Goal: Transaction & Acquisition: Purchase product/service

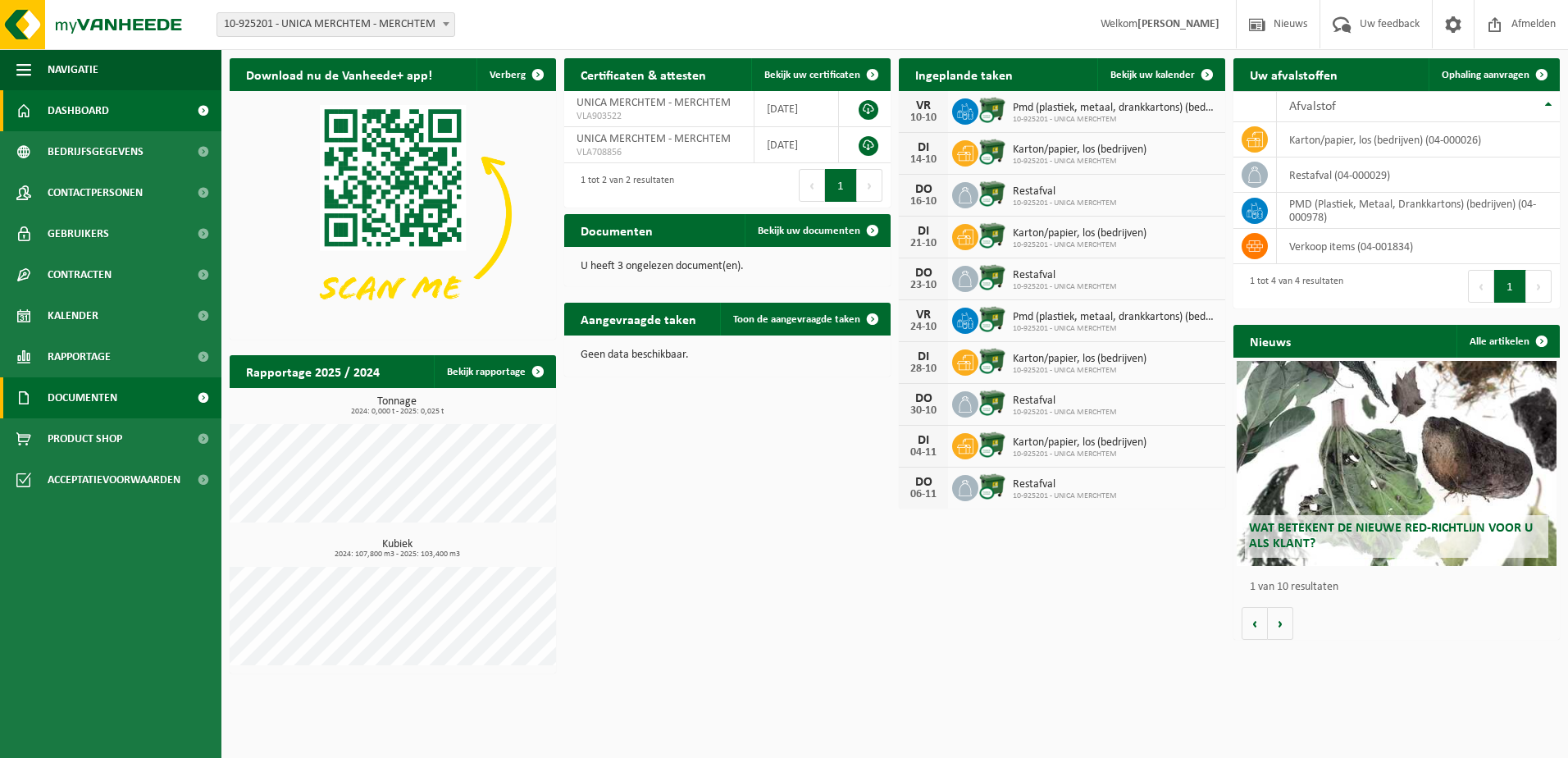
click at [103, 389] on span "Documenten" at bounding box center [82, 397] width 69 height 41
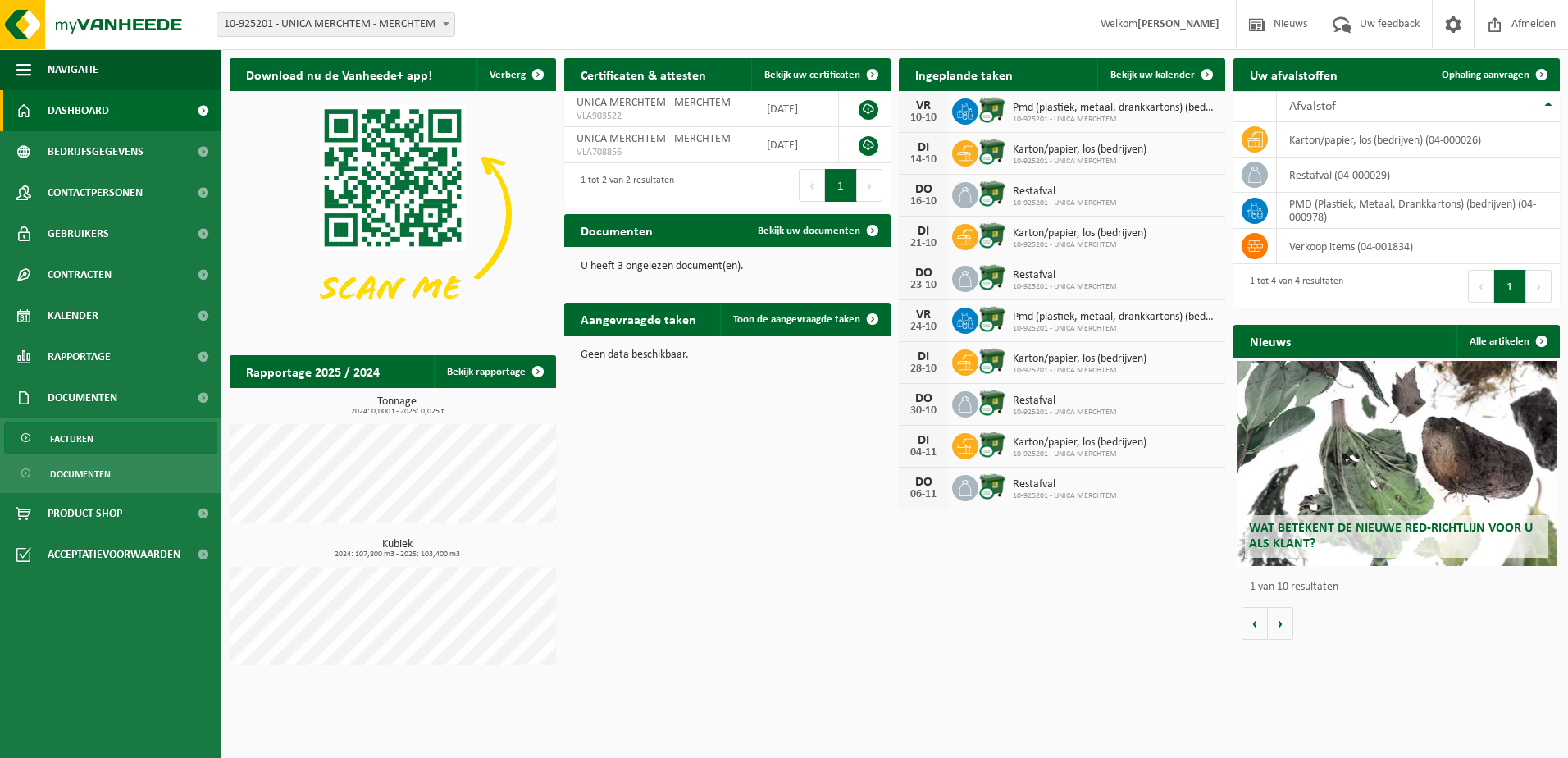
click at [67, 442] on span "Facturen" at bounding box center [71, 438] width 43 height 31
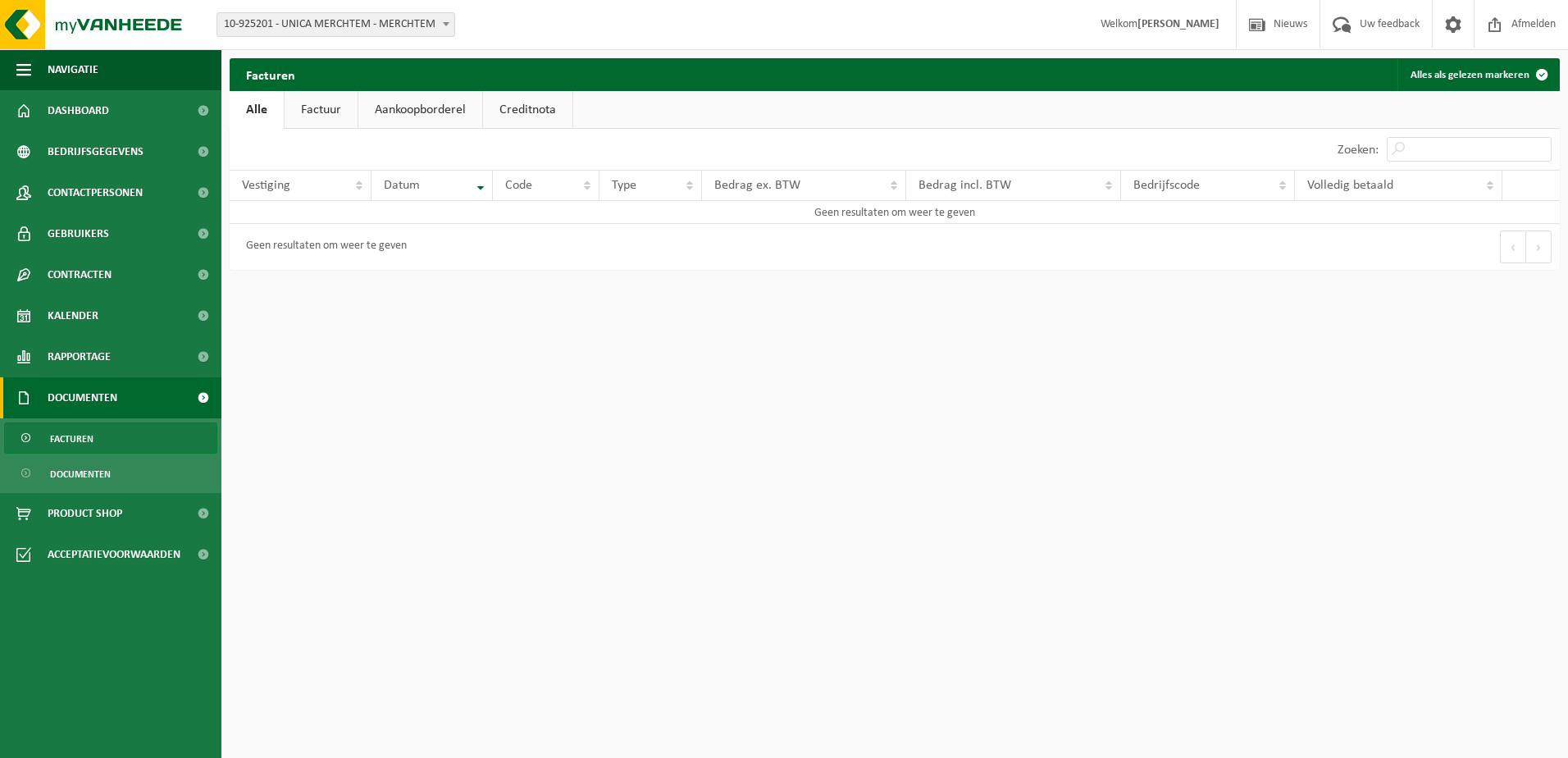
click at [334, 99] on link "Factuur" at bounding box center [321, 110] width 73 height 38
click at [468, 113] on link "Aankoopborderel" at bounding box center [421, 110] width 124 height 38
click at [547, 109] on link "Creditnota" at bounding box center [536, 110] width 90 height 38
click at [251, 110] on link "Alle" at bounding box center [256, 110] width 54 height 38
click at [79, 508] on span "Product Shop" at bounding box center [84, 513] width 75 height 41
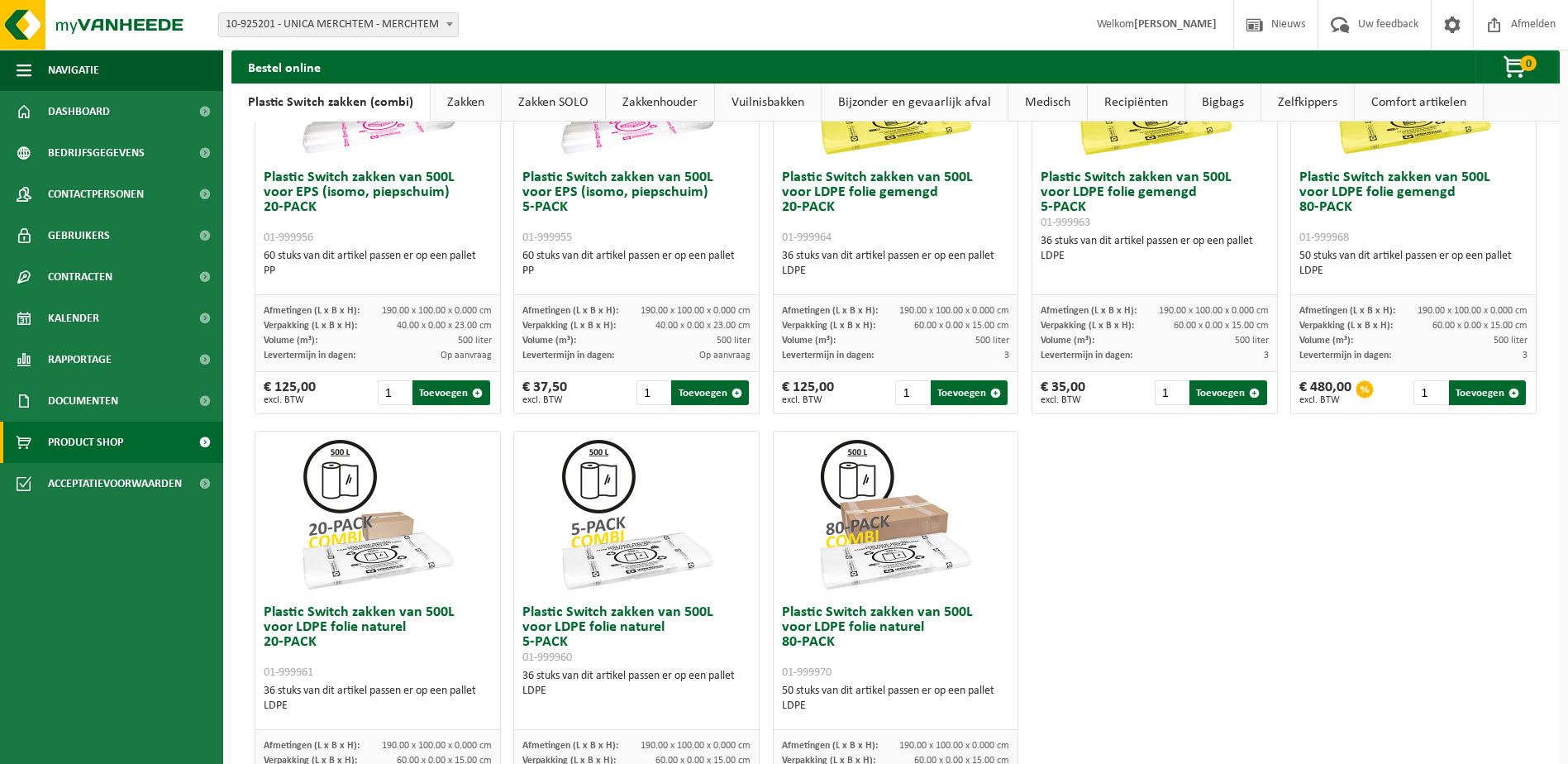
scroll to position [788, 0]
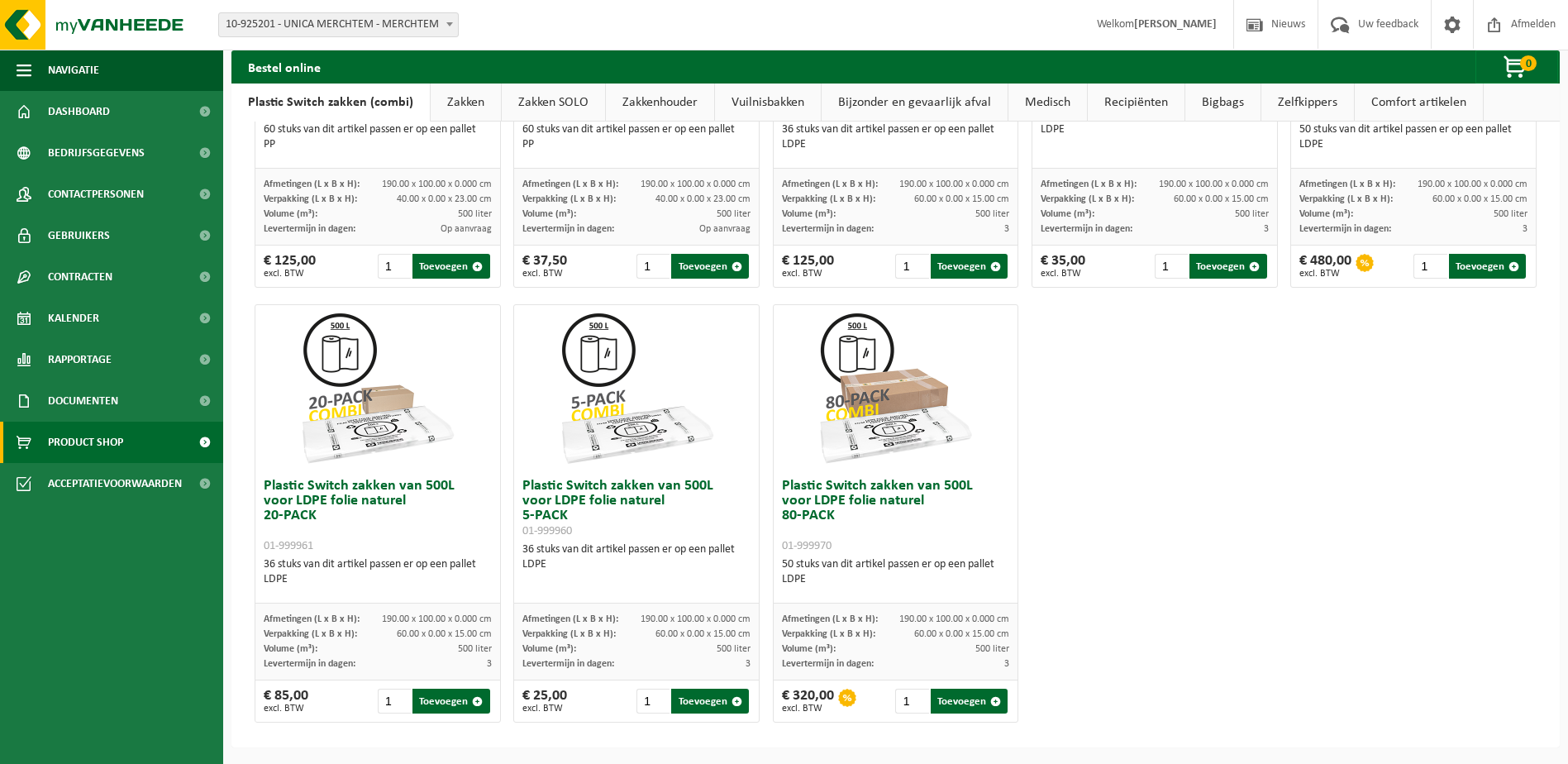
click at [1384, 528] on div "Plastic Switch zakken van 300L voor harde kunststoffen 20-PACK 01-999950 60 stu…" at bounding box center [895, 79] width 1295 height 1305
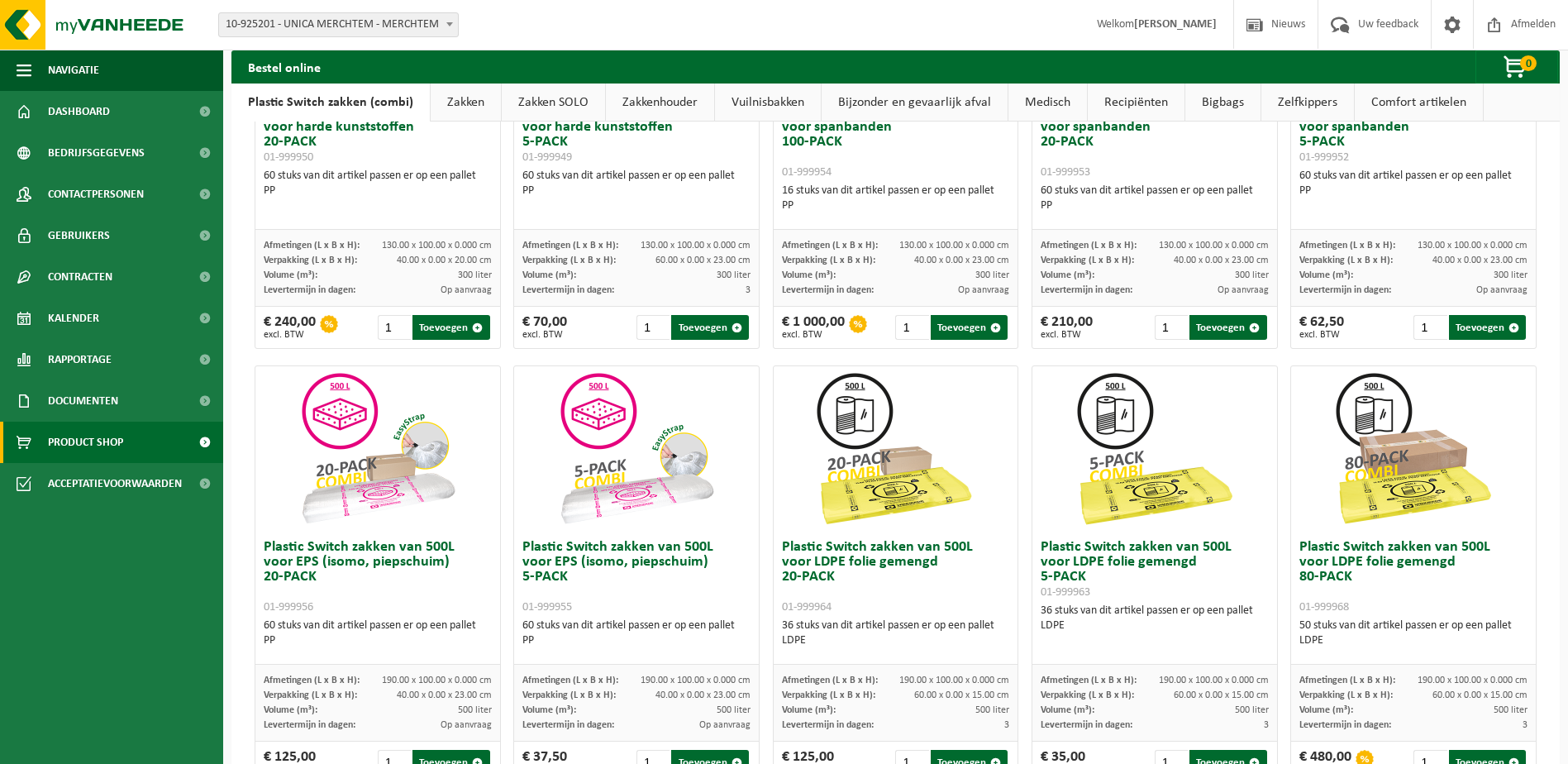
scroll to position [0, 0]
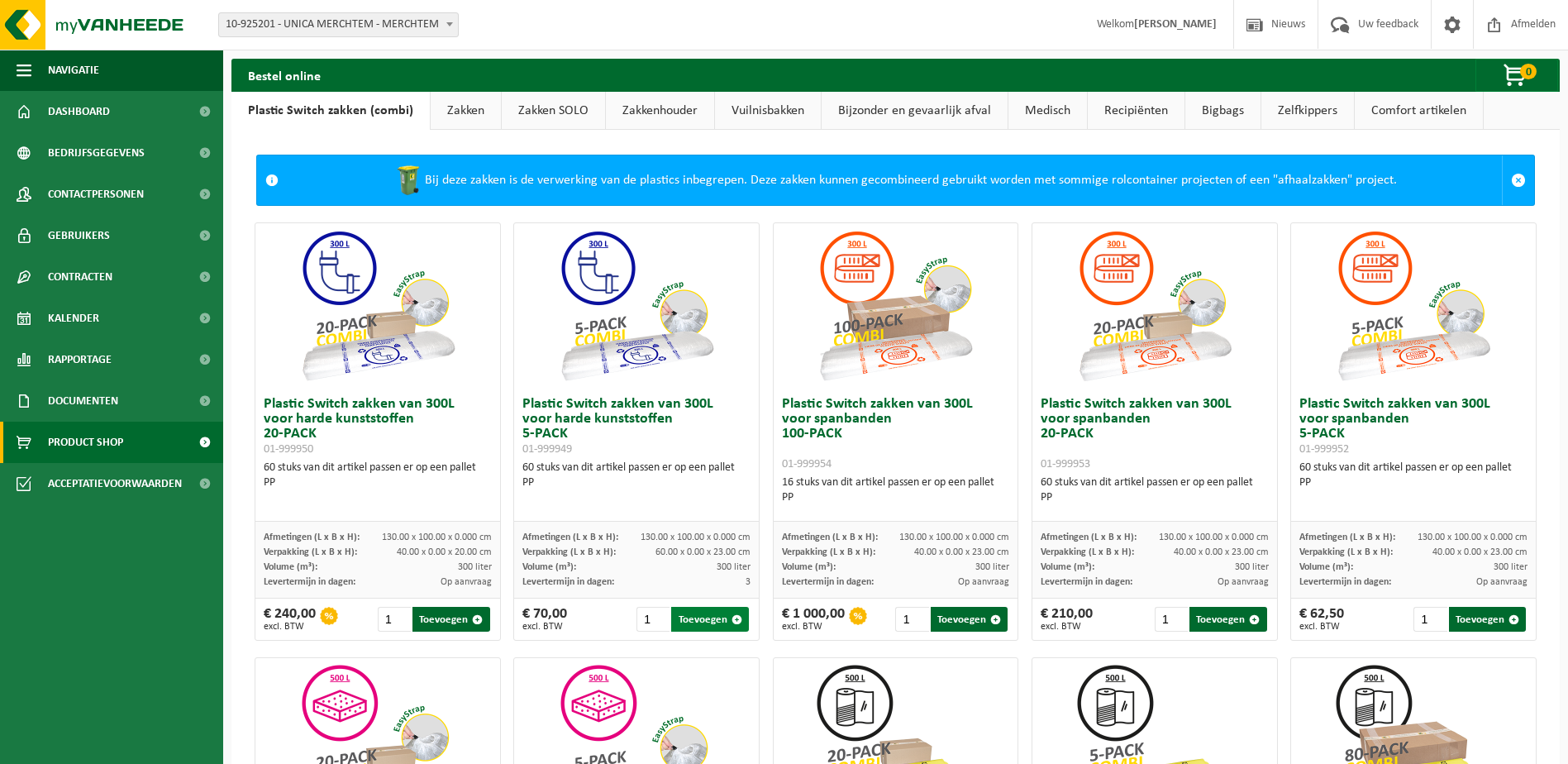
click at [703, 619] on button "Toevoegen" at bounding box center [709, 620] width 77 height 25
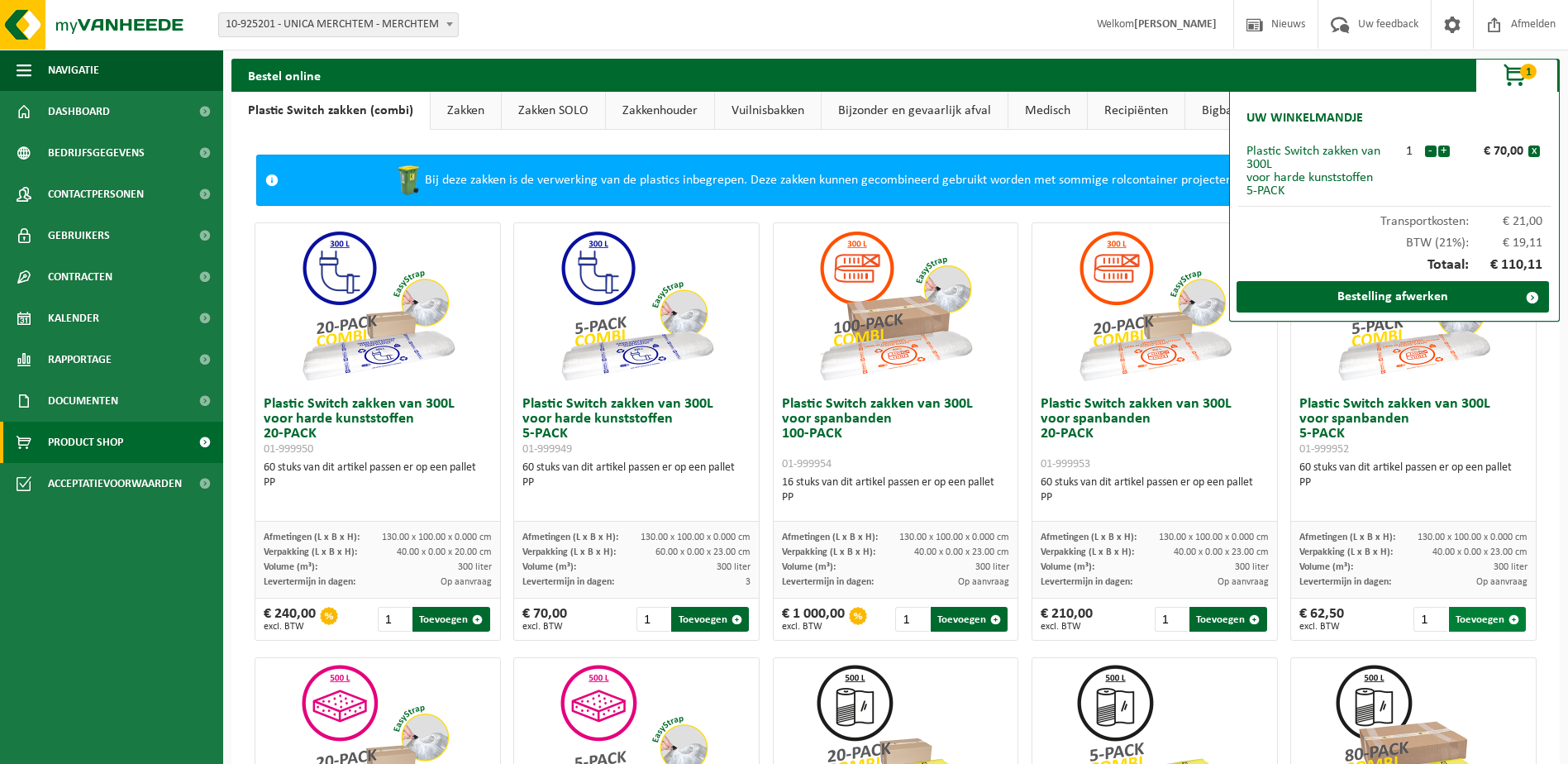
click at [1471, 623] on button "Toevoegen" at bounding box center [1487, 620] width 77 height 25
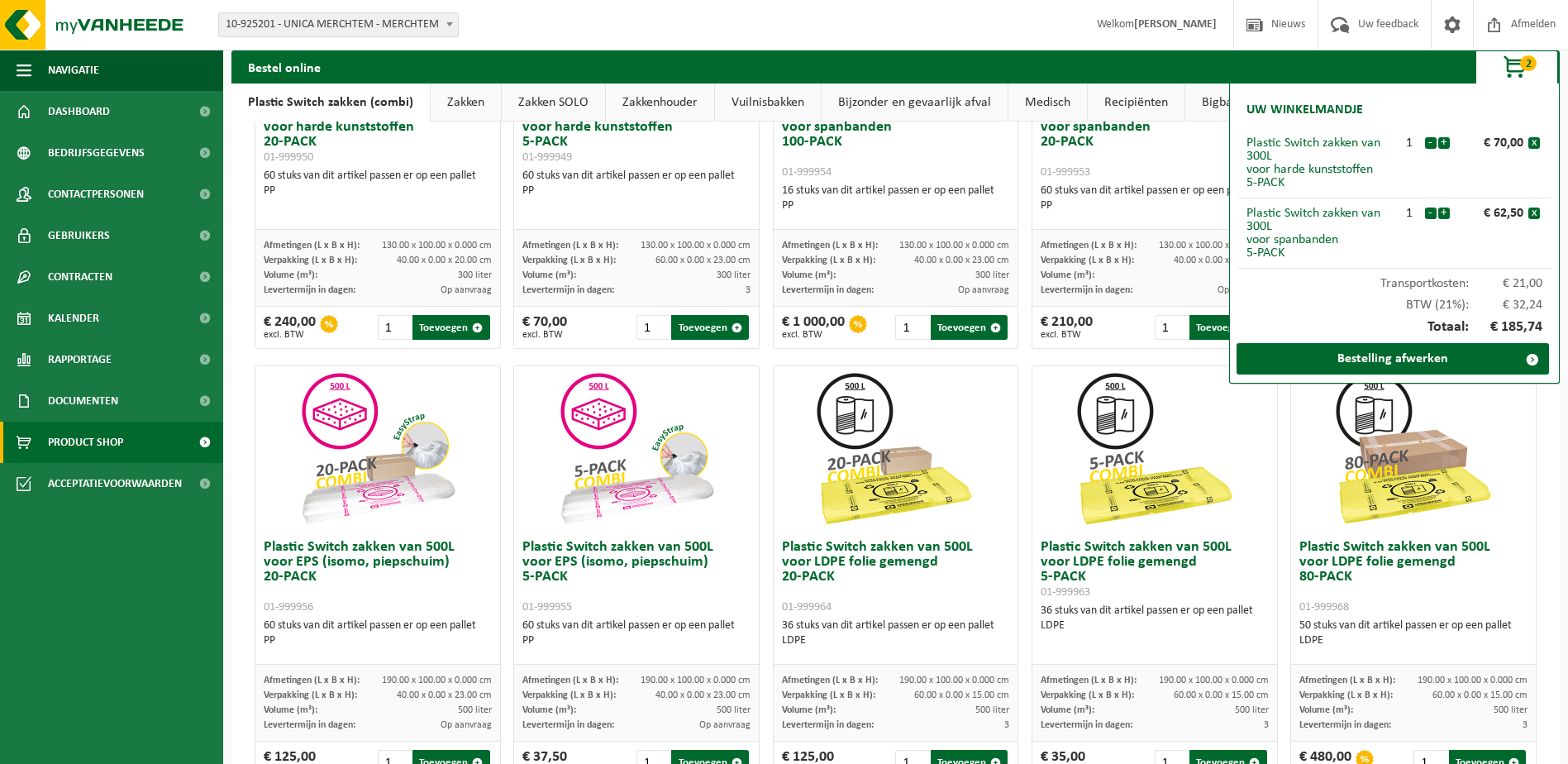
scroll to position [331, 0]
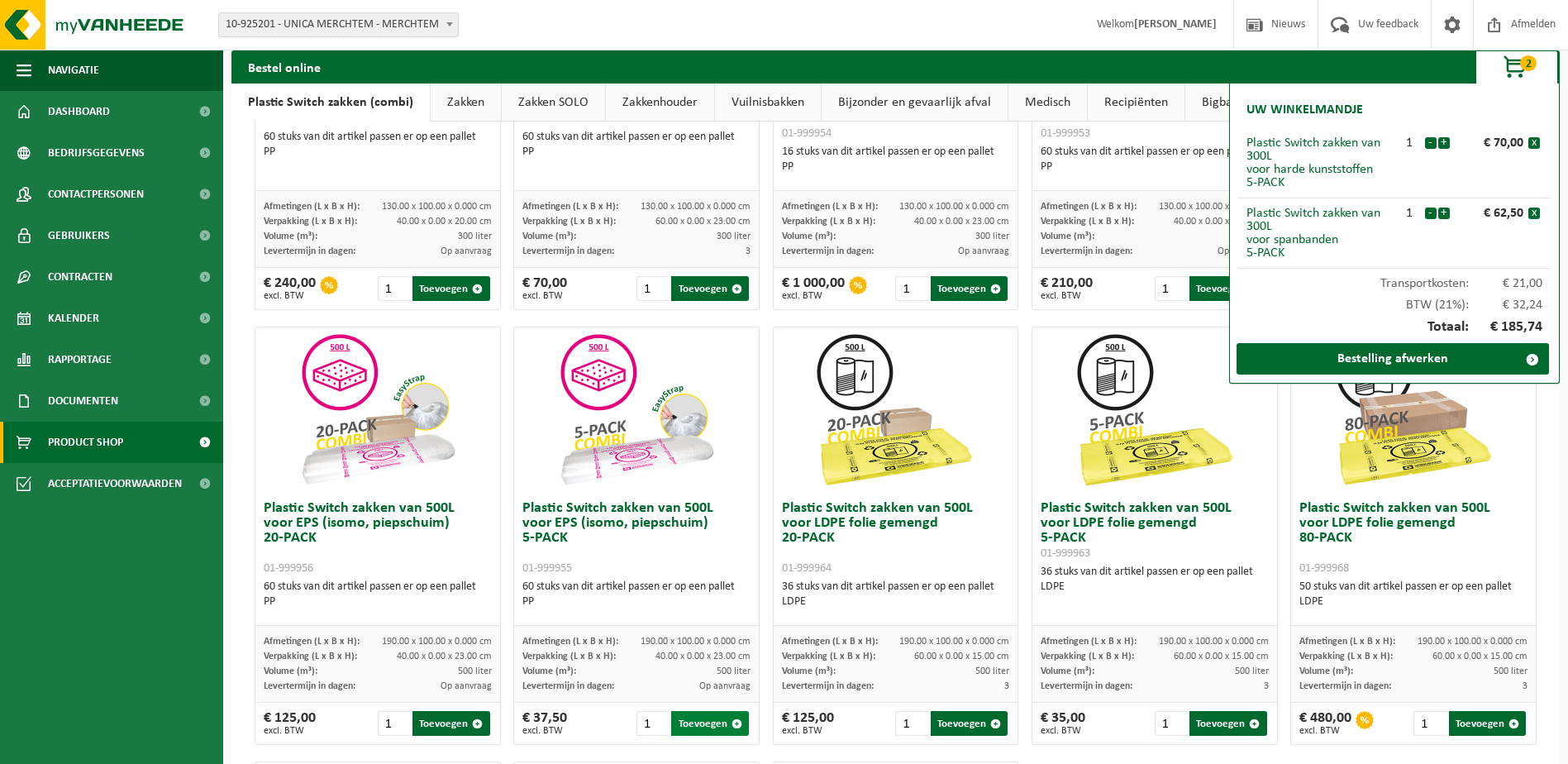
click at [698, 721] on button "Toevoegen" at bounding box center [709, 723] width 77 height 25
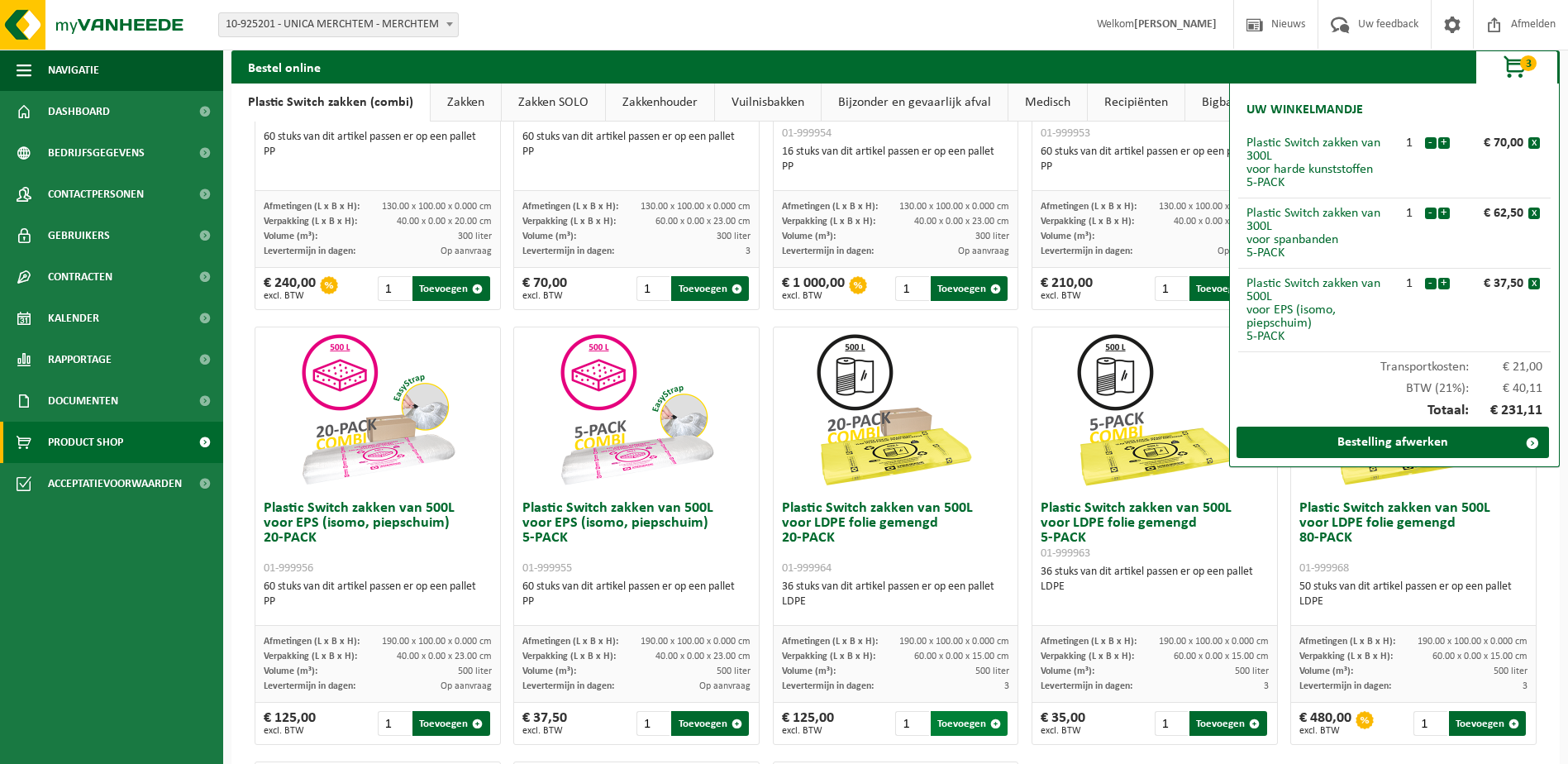
click at [963, 720] on button "Toevoegen" at bounding box center [969, 723] width 77 height 25
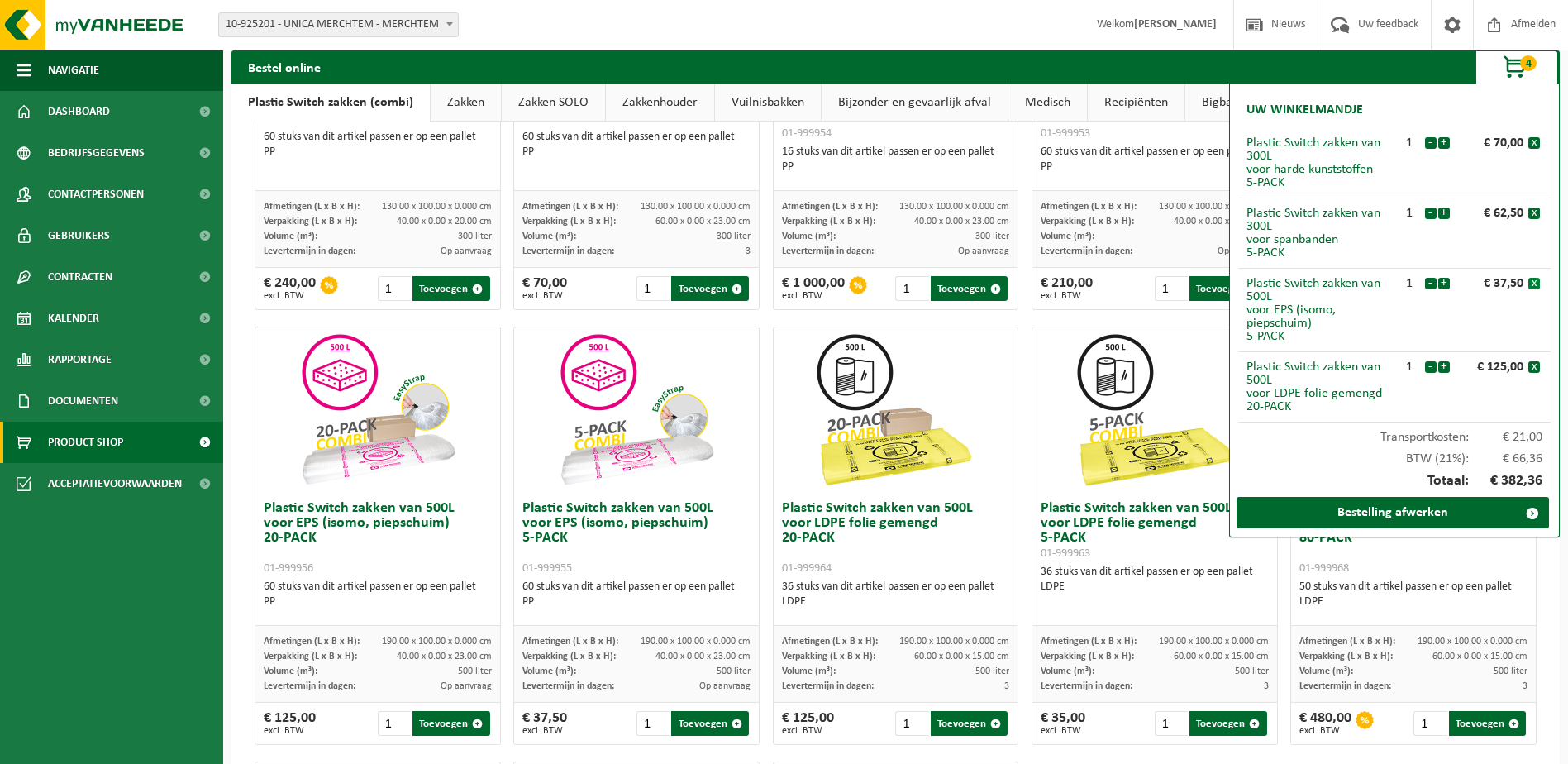
click at [1534, 285] on button "x" at bounding box center [1533, 283] width 12 height 12
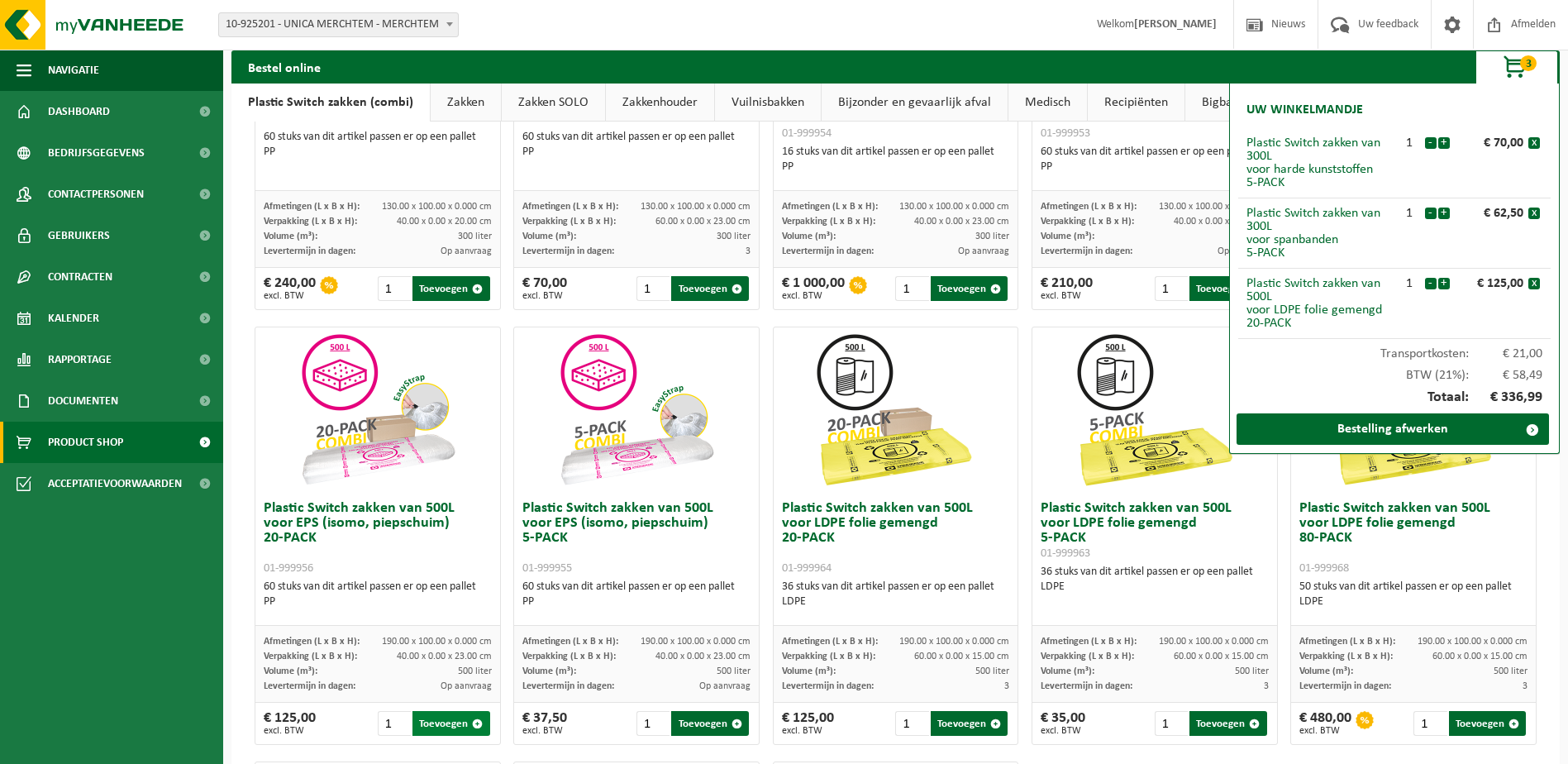
click at [449, 728] on button "Toevoegen" at bounding box center [450, 723] width 77 height 25
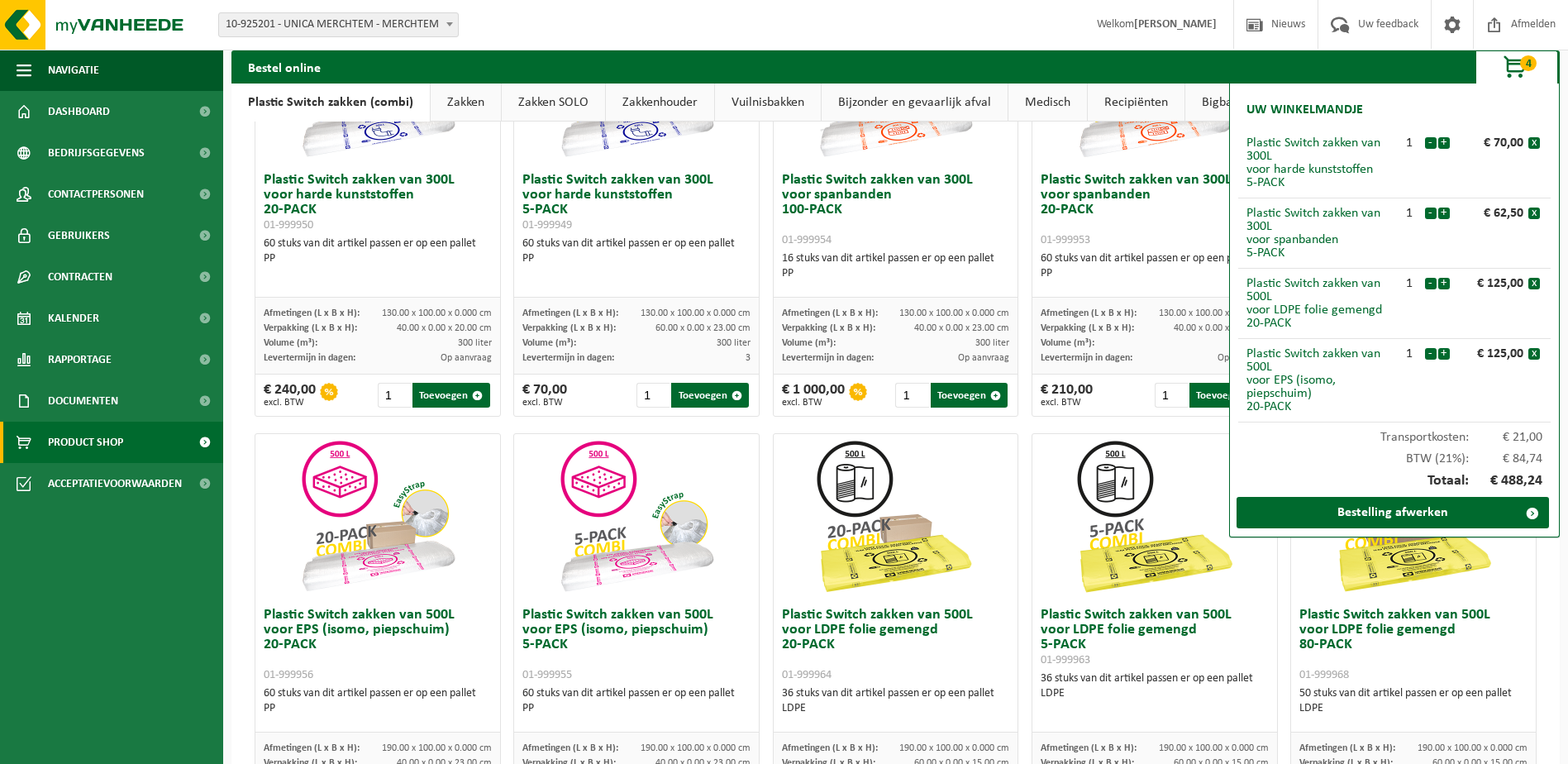
scroll to position [166, 0]
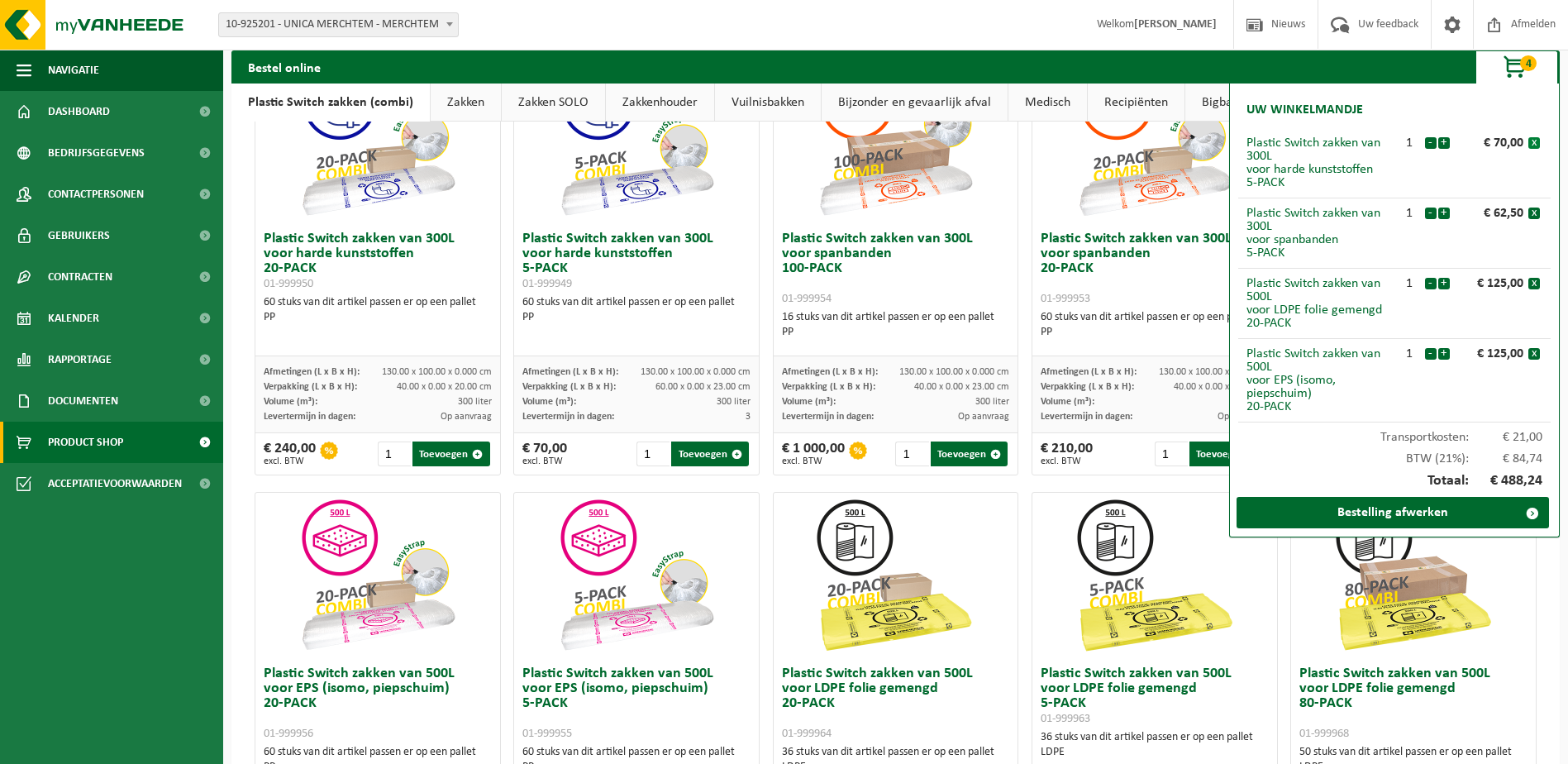
click at [1534, 144] on button "x" at bounding box center [1533, 143] width 12 height 12
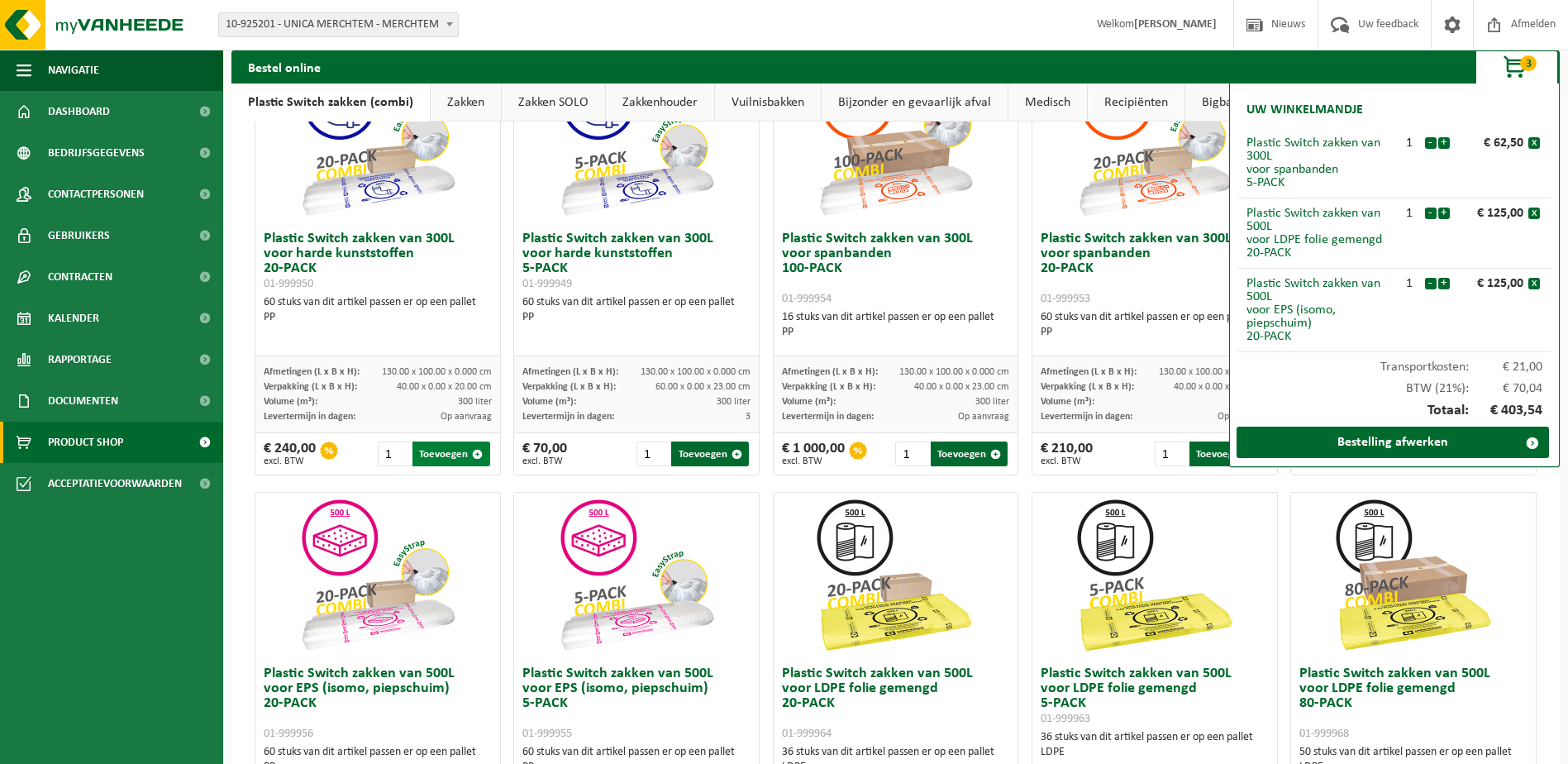
click at [448, 454] on button "Toevoegen" at bounding box center [450, 454] width 77 height 25
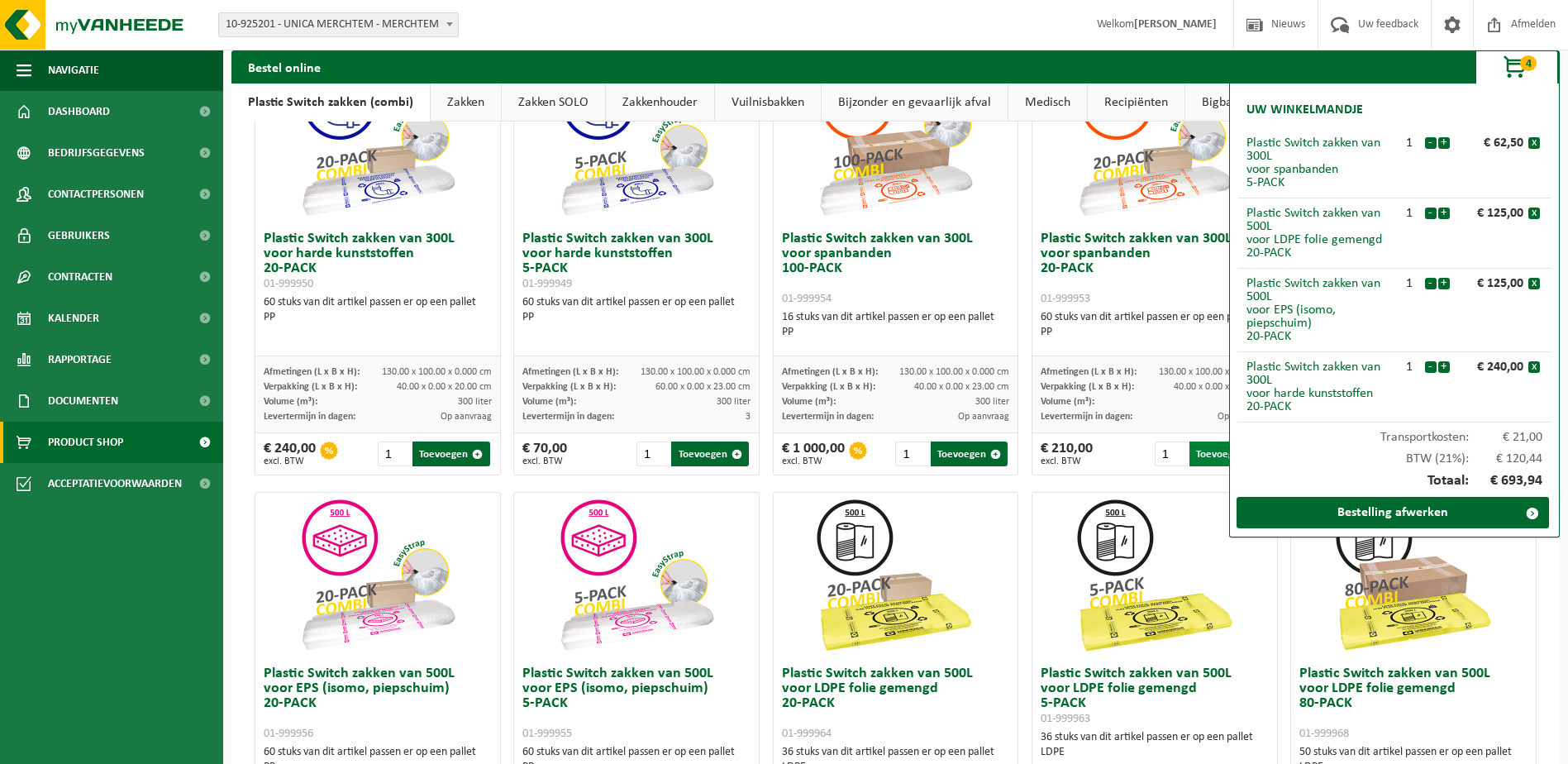
click at [1198, 448] on button "Toevoegen" at bounding box center [1228, 454] width 77 height 25
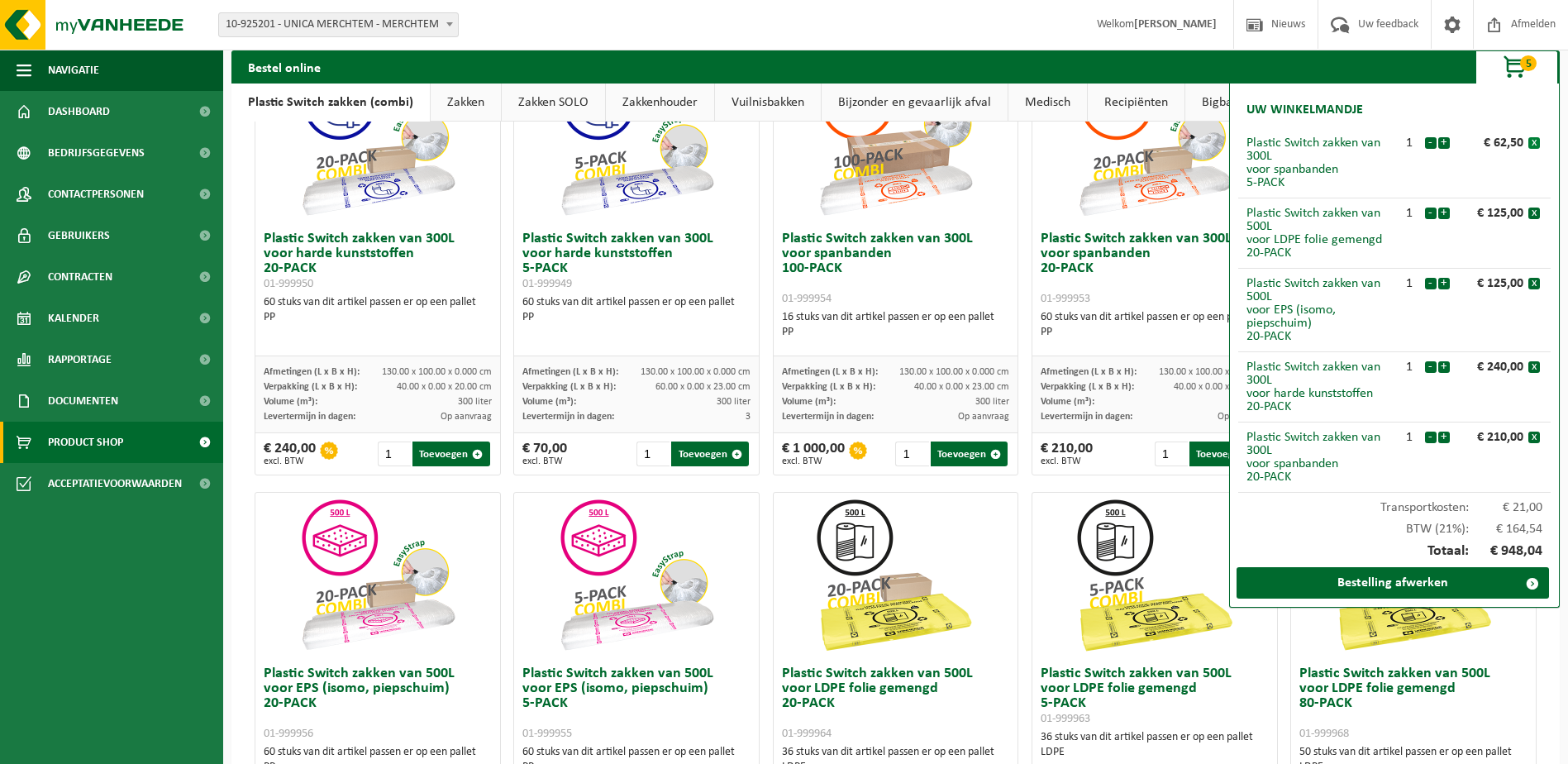
click at [1535, 142] on button "x" at bounding box center [1533, 143] width 12 height 12
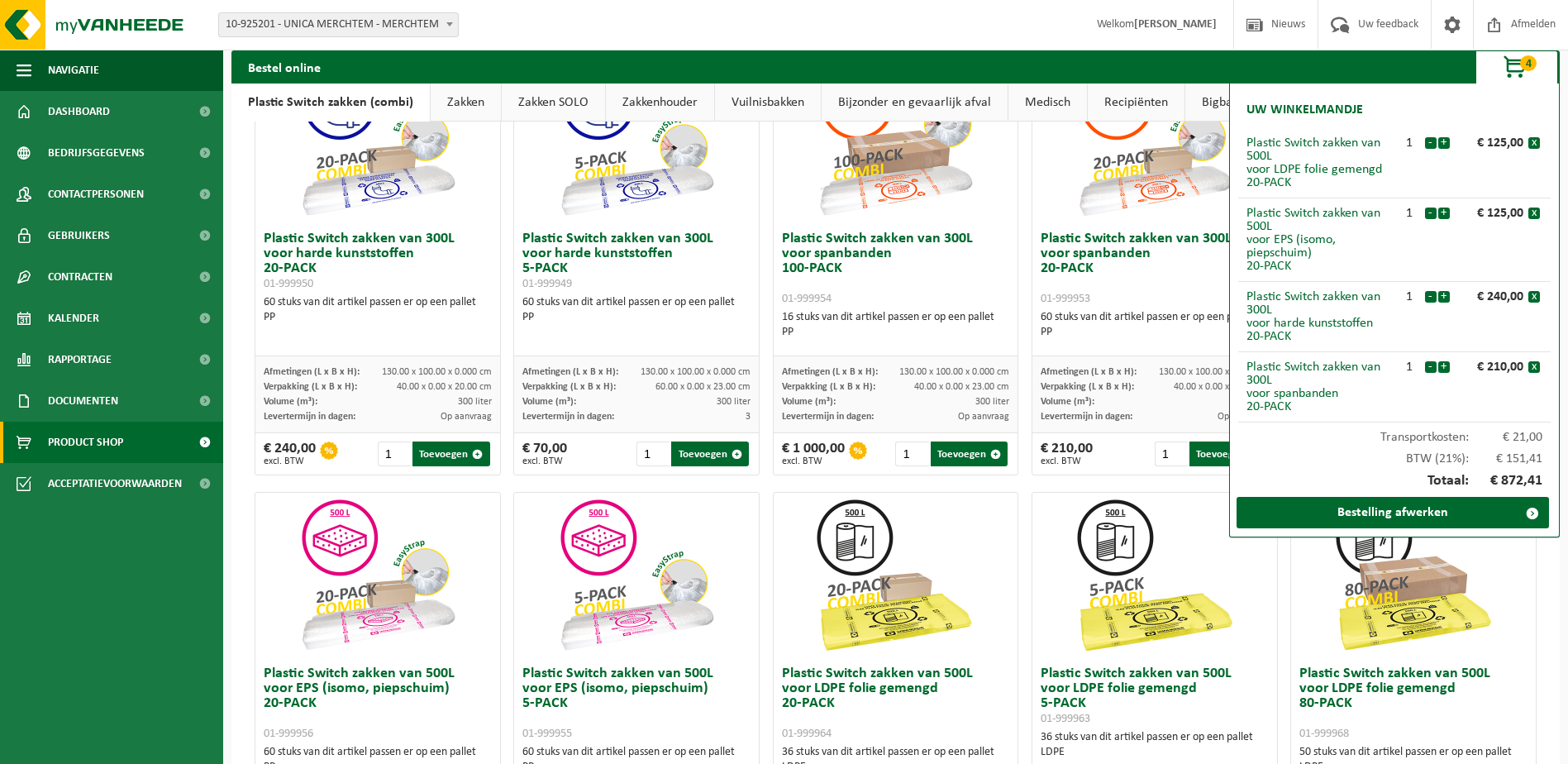
scroll to position [0, 0]
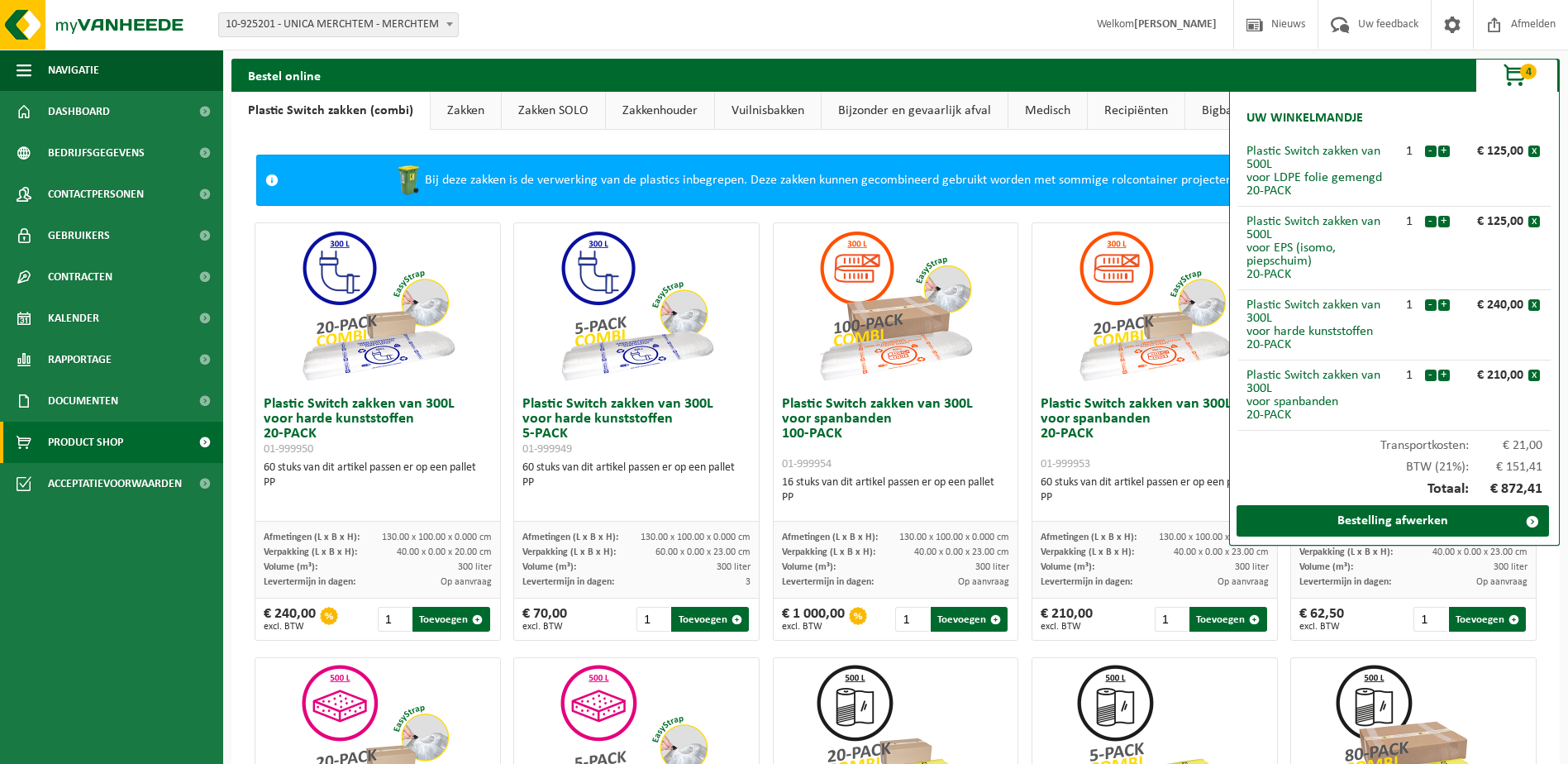
click at [469, 113] on link "Zakken" at bounding box center [465, 111] width 70 height 38
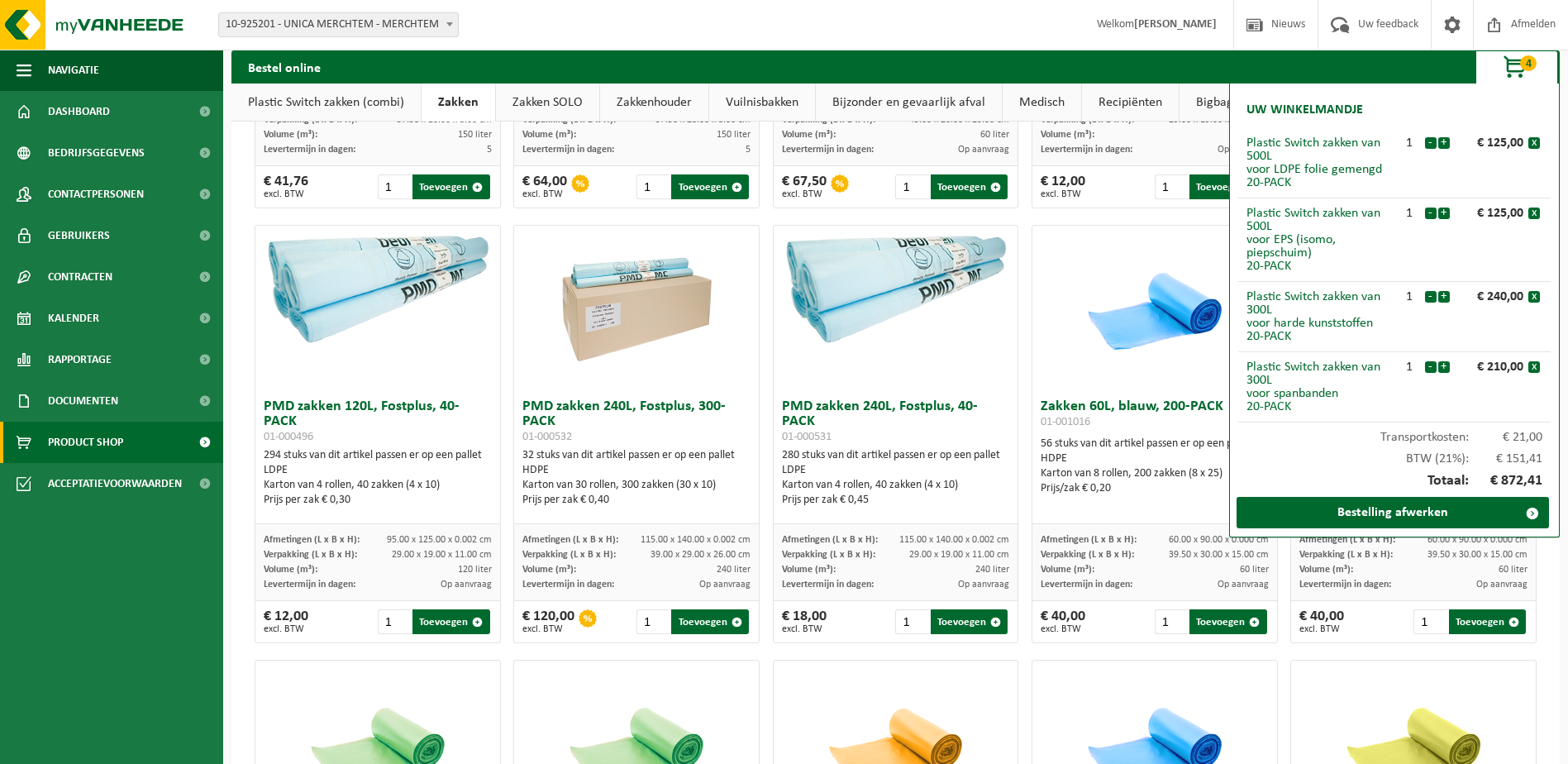
scroll to position [1322, 0]
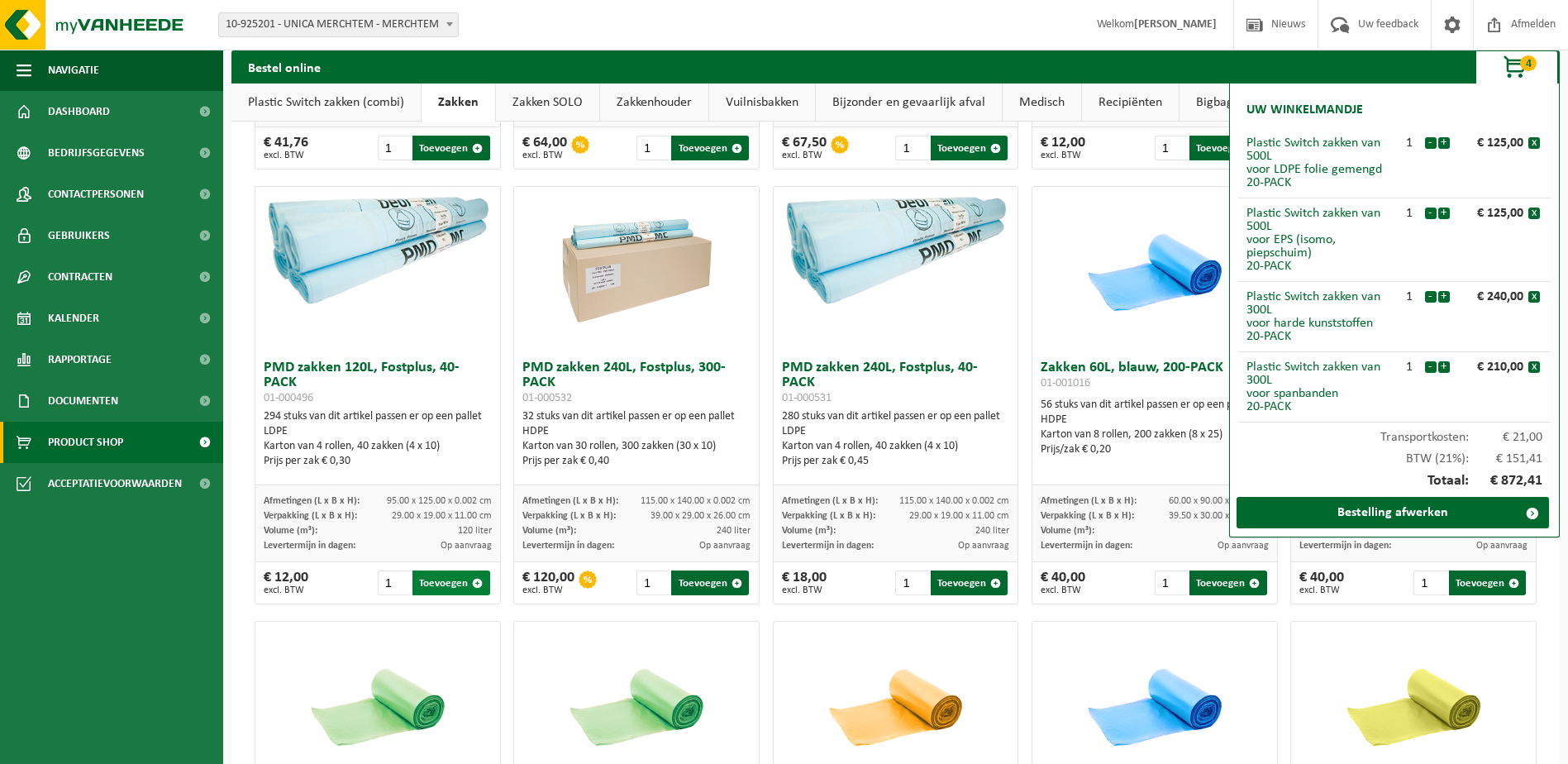
click at [434, 595] on button "Toevoegen" at bounding box center [450, 582] width 77 height 25
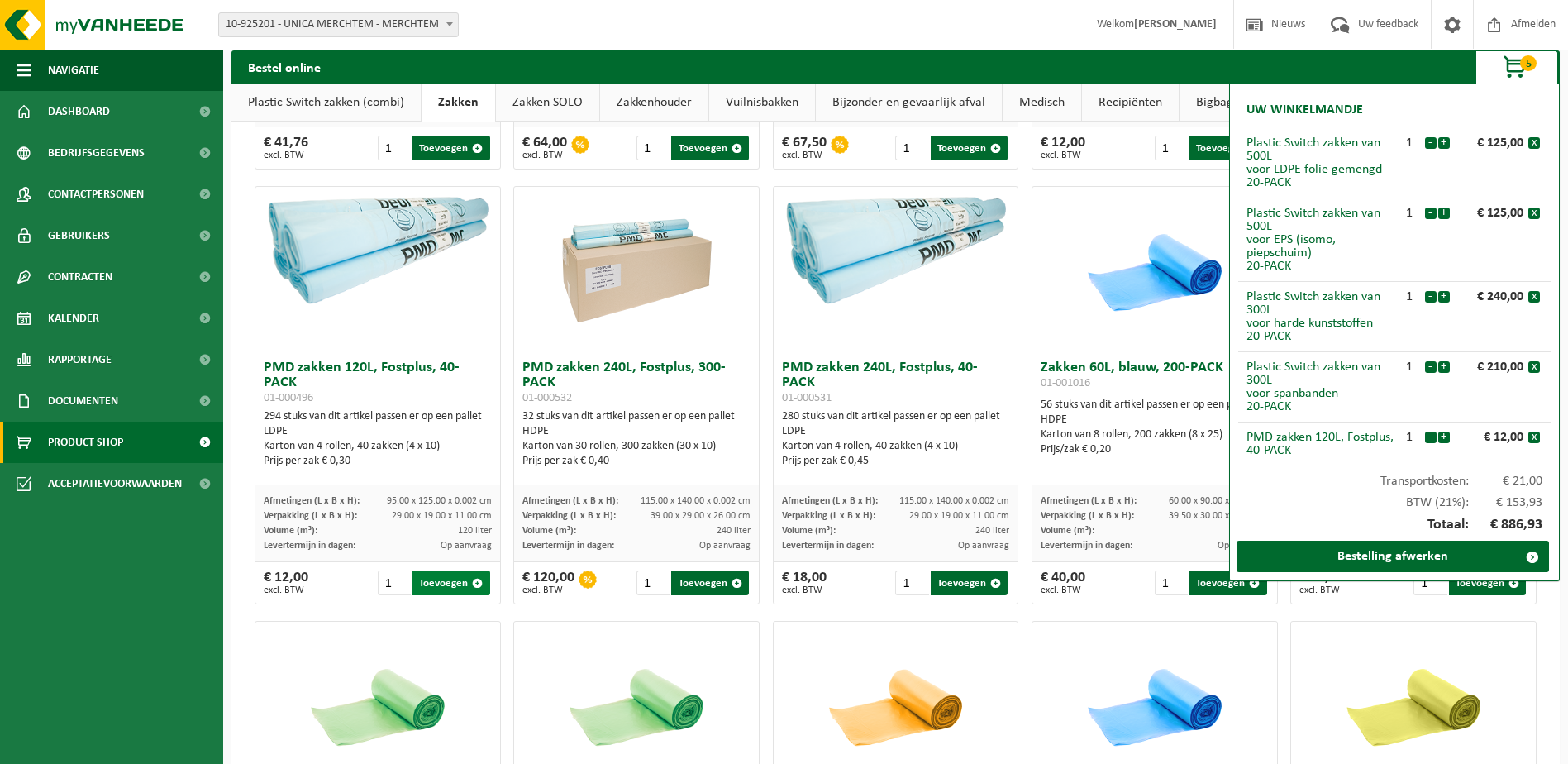
click at [434, 595] on button "Toevoegen" at bounding box center [450, 582] width 77 height 25
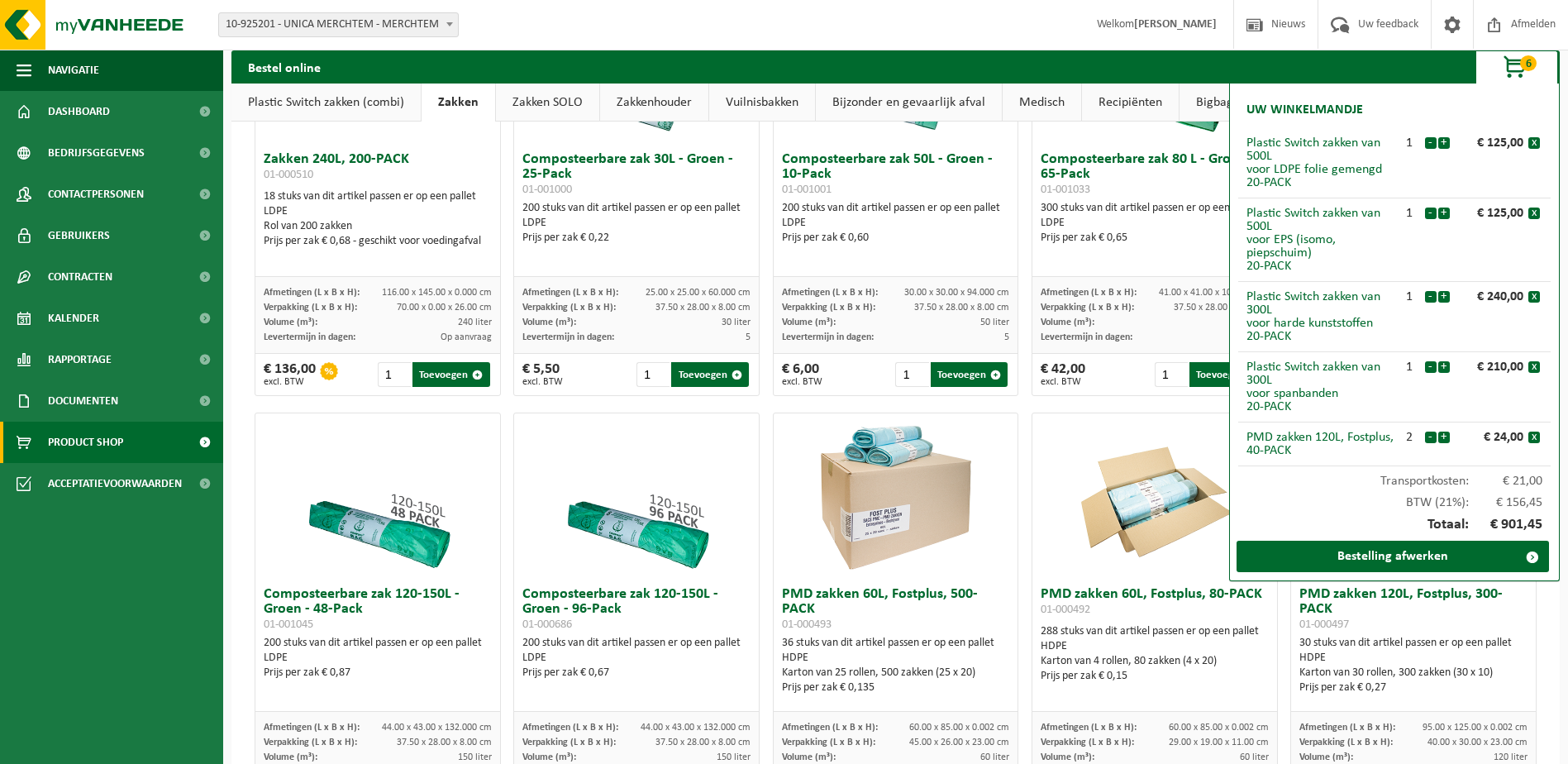
scroll to position [827, 0]
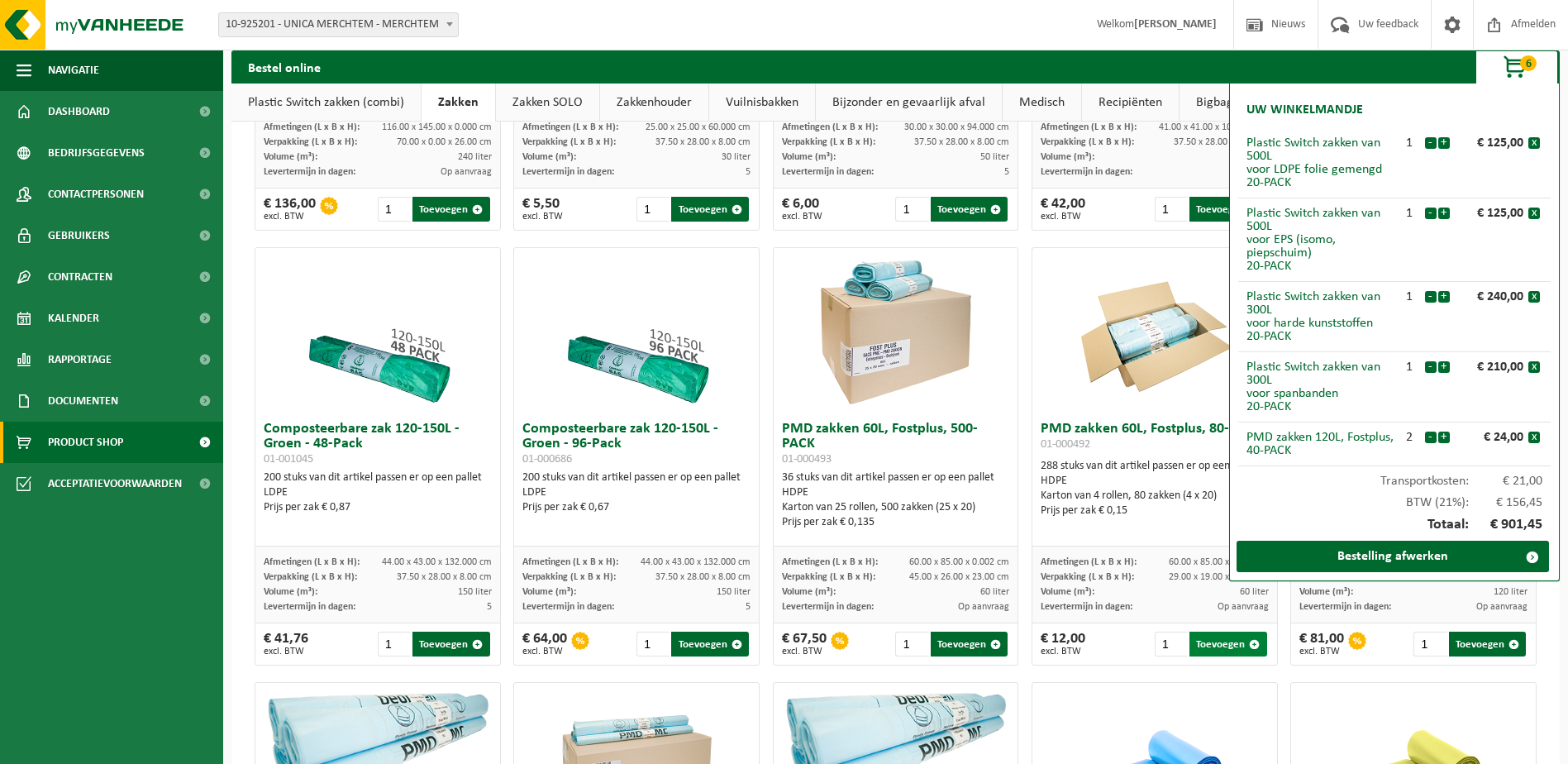
click at [1197, 656] on button "Toevoegen" at bounding box center [1228, 643] width 77 height 25
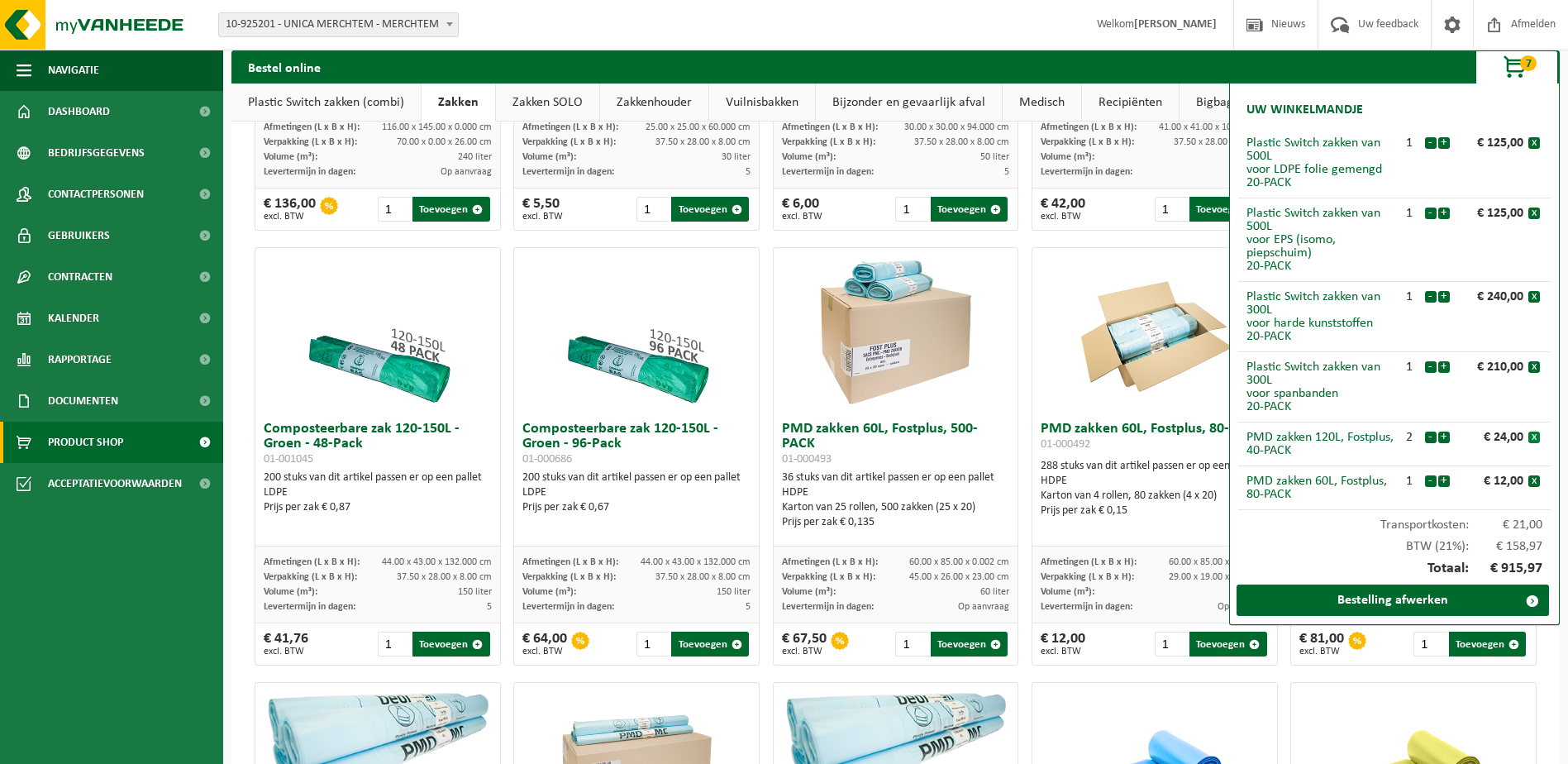
click at [1533, 436] on button "x" at bounding box center [1533, 437] width 12 height 12
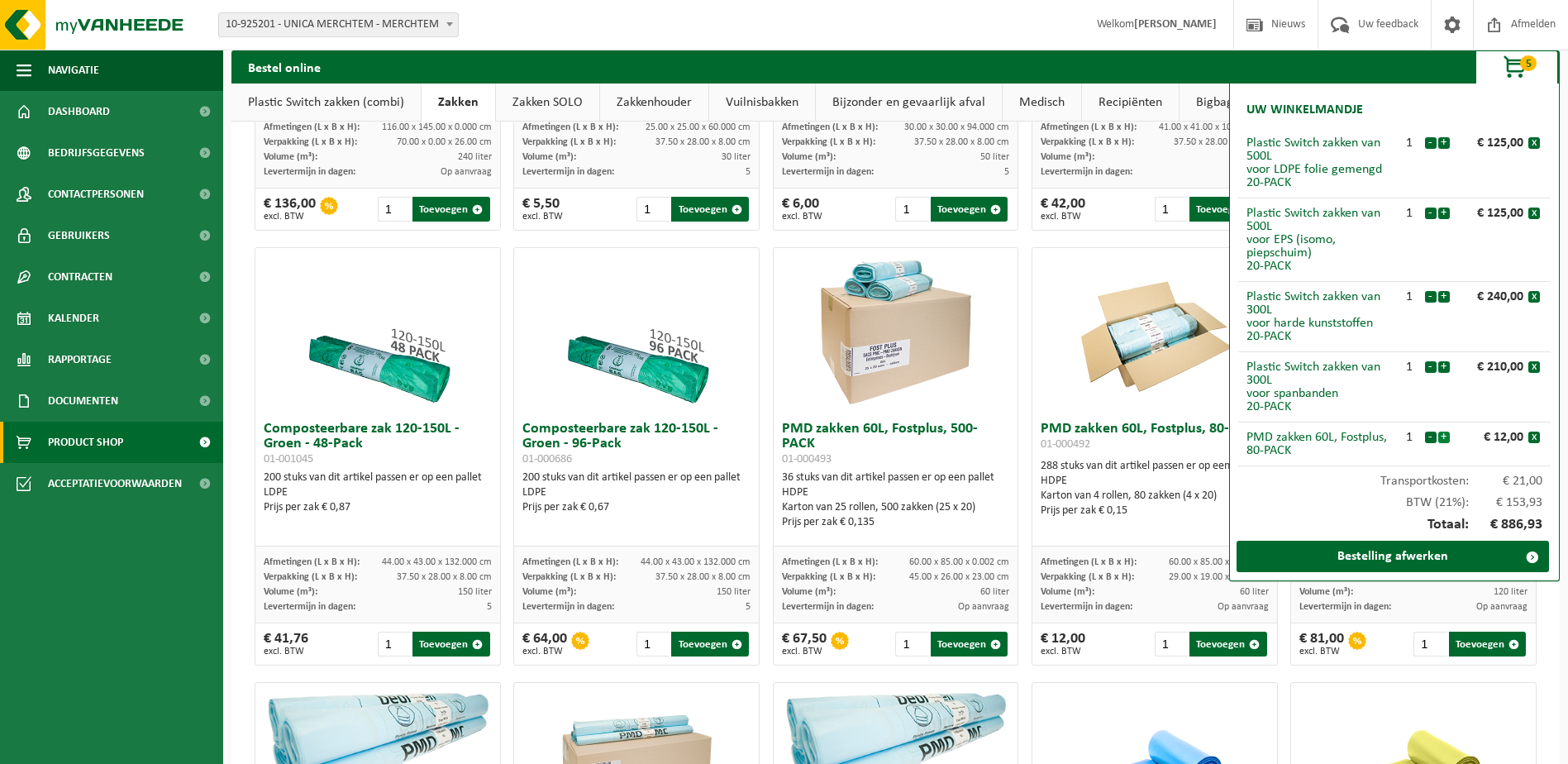
click at [1447, 437] on button "+" at bounding box center [1444, 437] width 12 height 12
click at [1433, 435] on button "-" at bounding box center [1431, 437] width 12 height 12
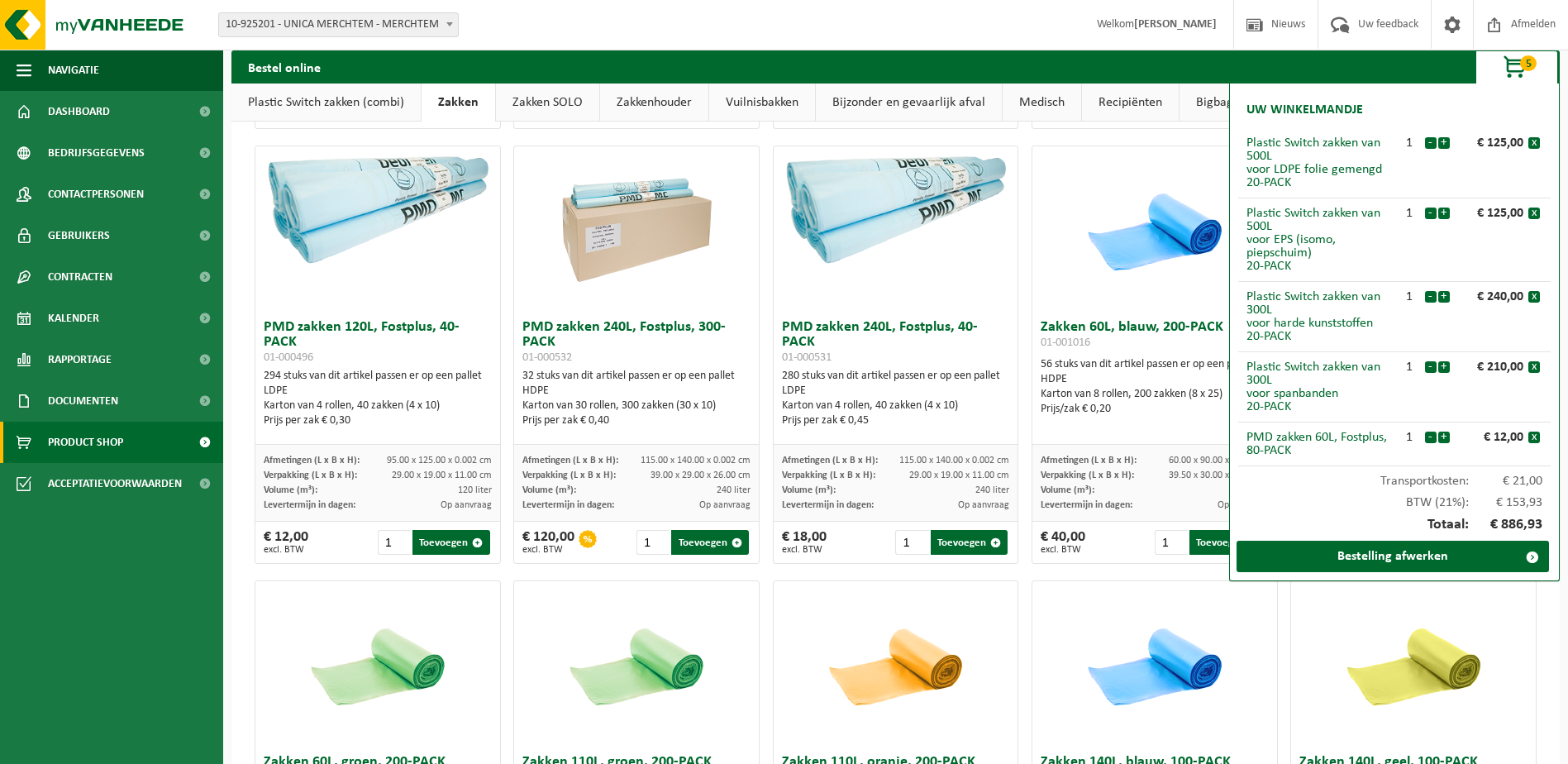
scroll to position [1322, 0]
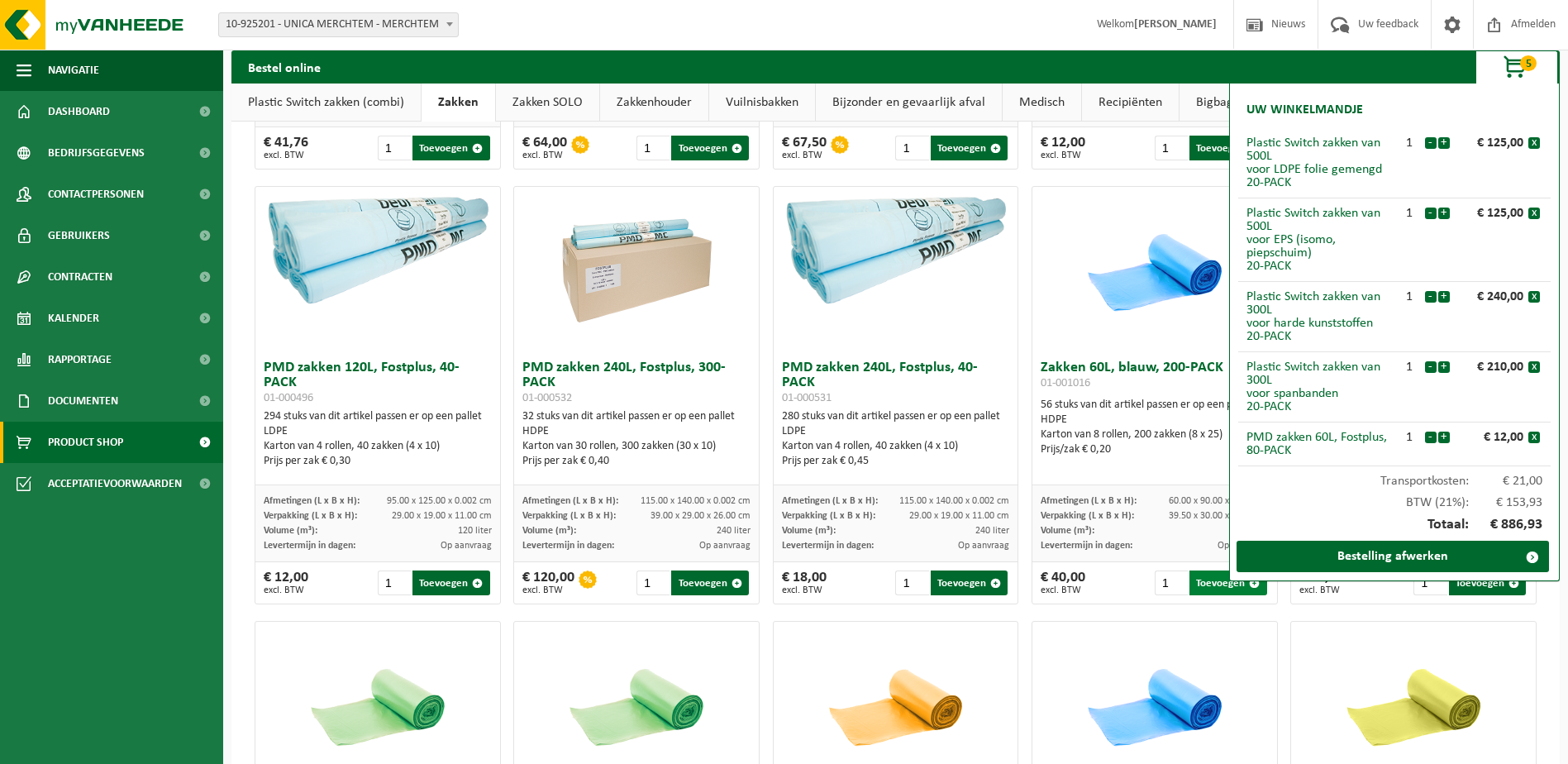
click at [1207, 588] on button "Toevoegen" at bounding box center [1228, 582] width 77 height 25
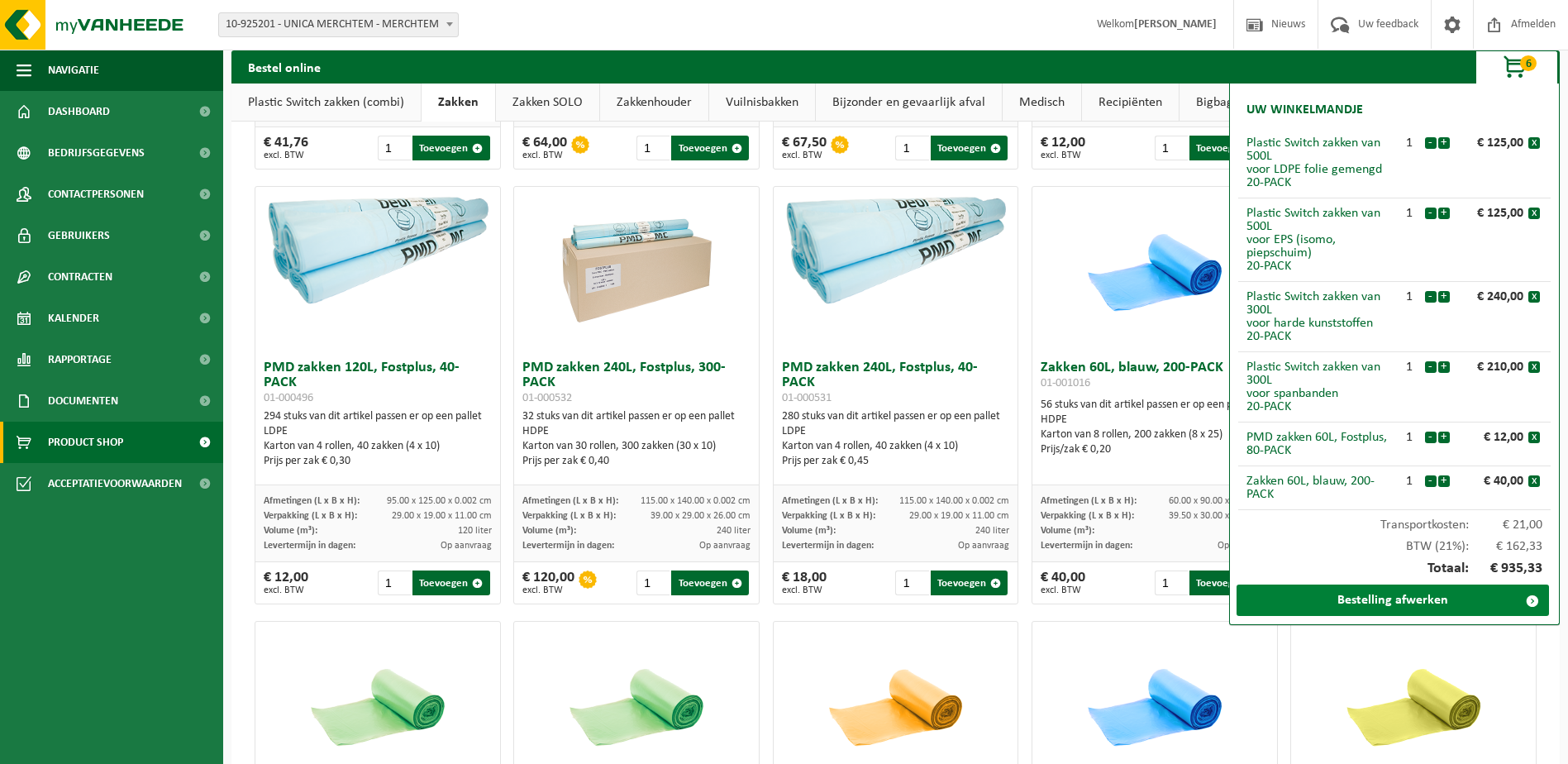
click at [1401, 602] on link "Bestelling afwerken" at bounding box center [1392, 599] width 313 height 31
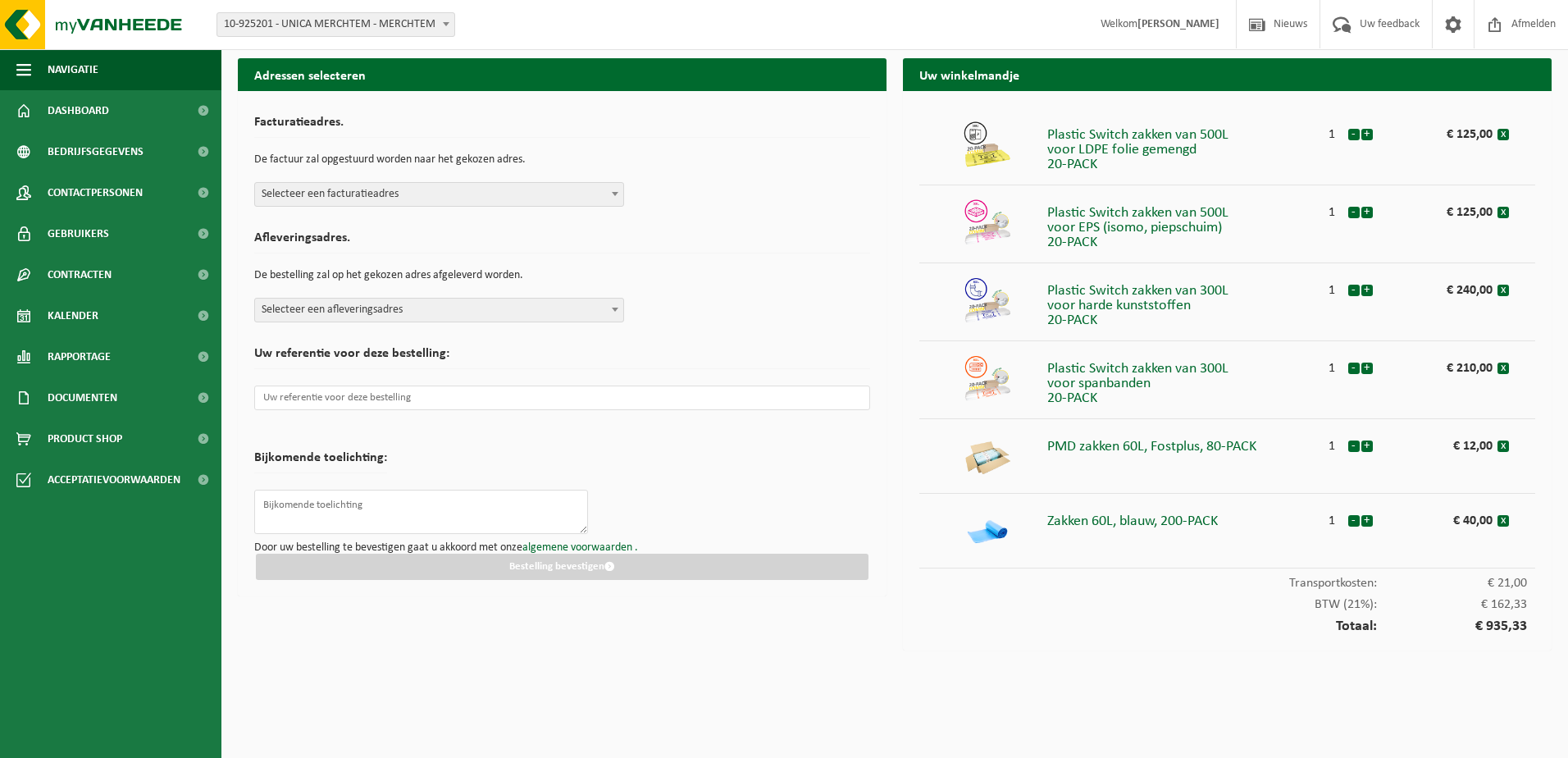
click at [446, 198] on span "Selecteer een facturatieadres" at bounding box center [439, 194] width 368 height 23
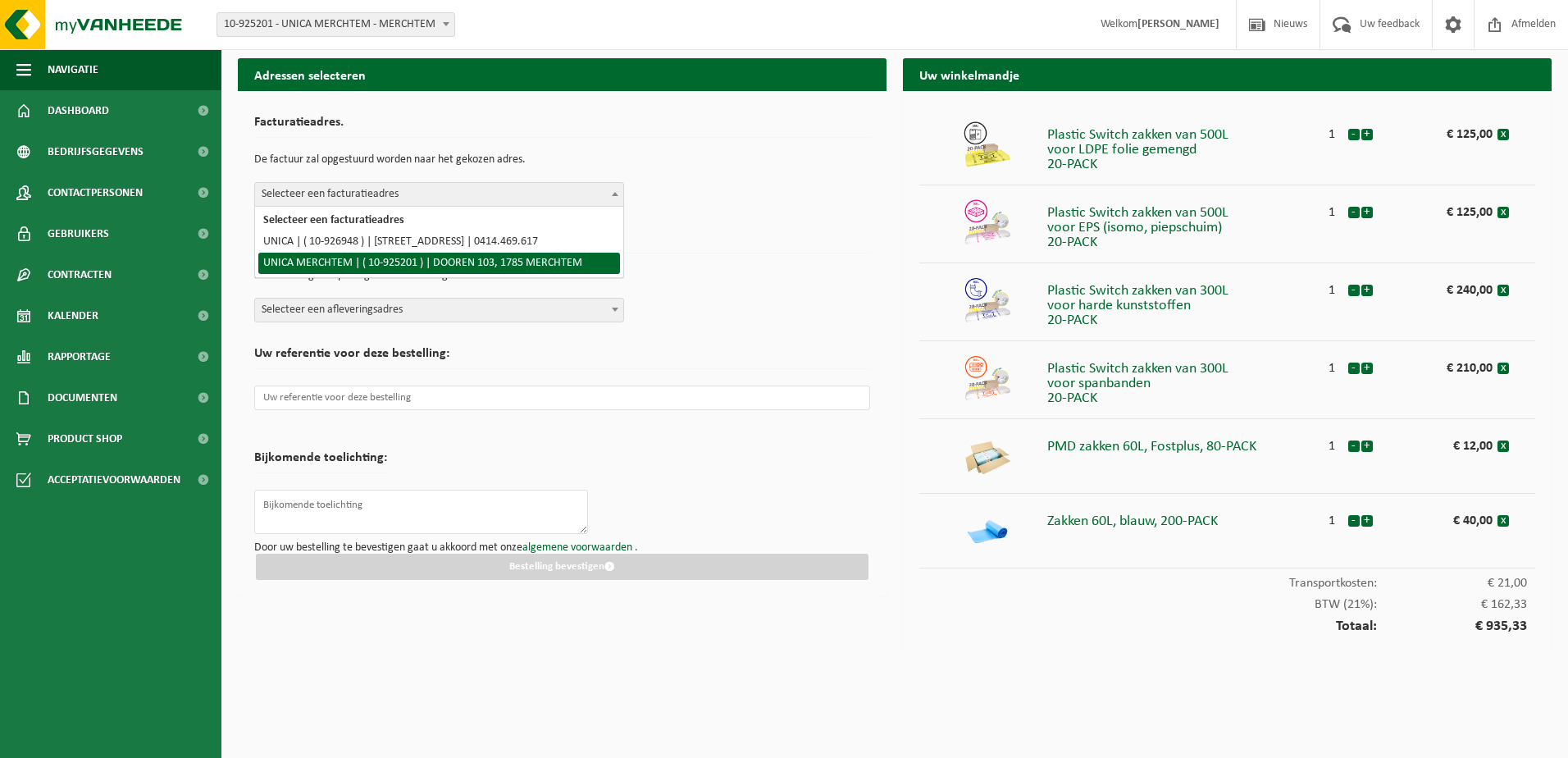
select select "132622"
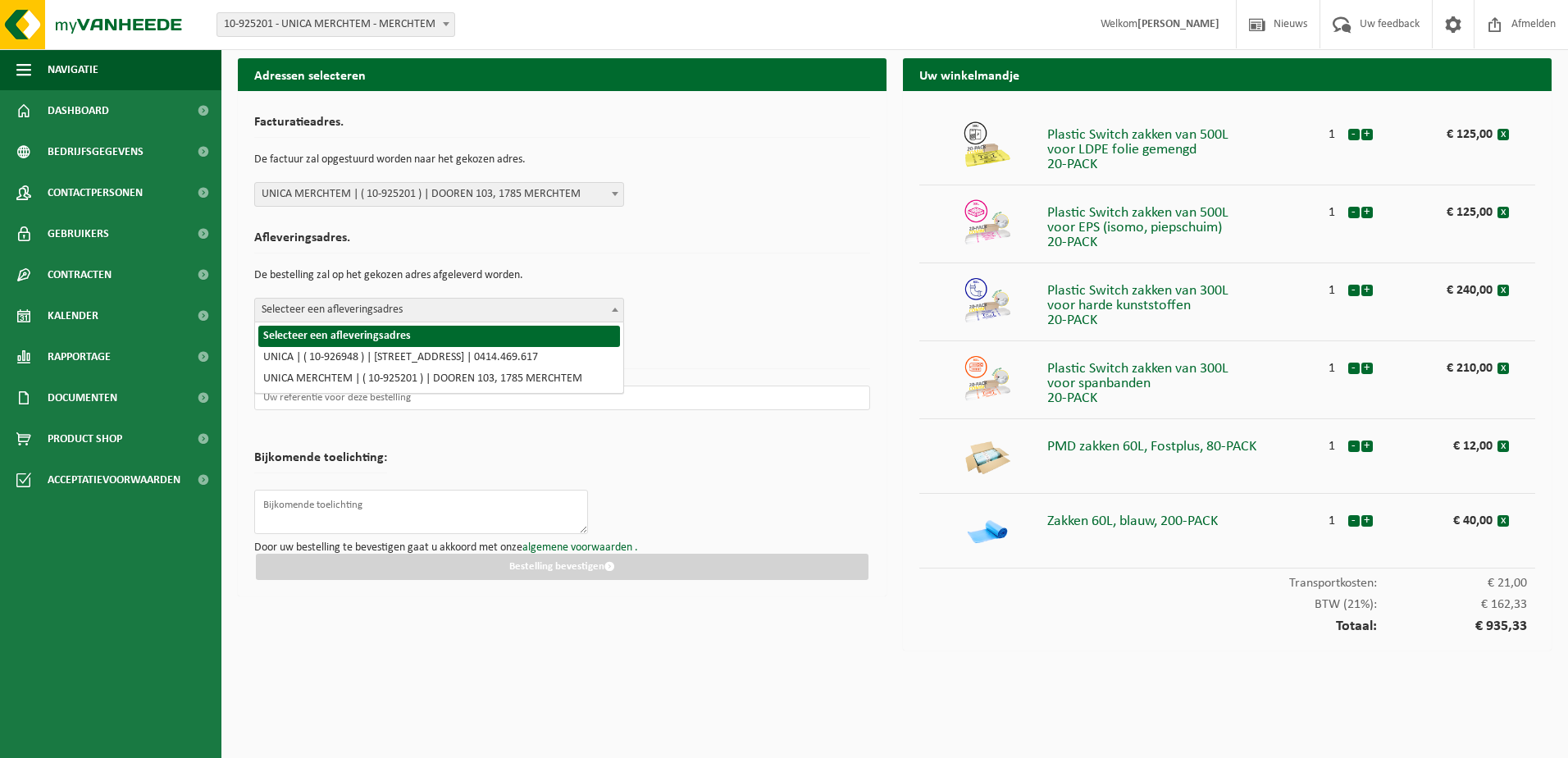
click at [565, 309] on span "Selecteer een afleveringsadres" at bounding box center [439, 310] width 368 height 23
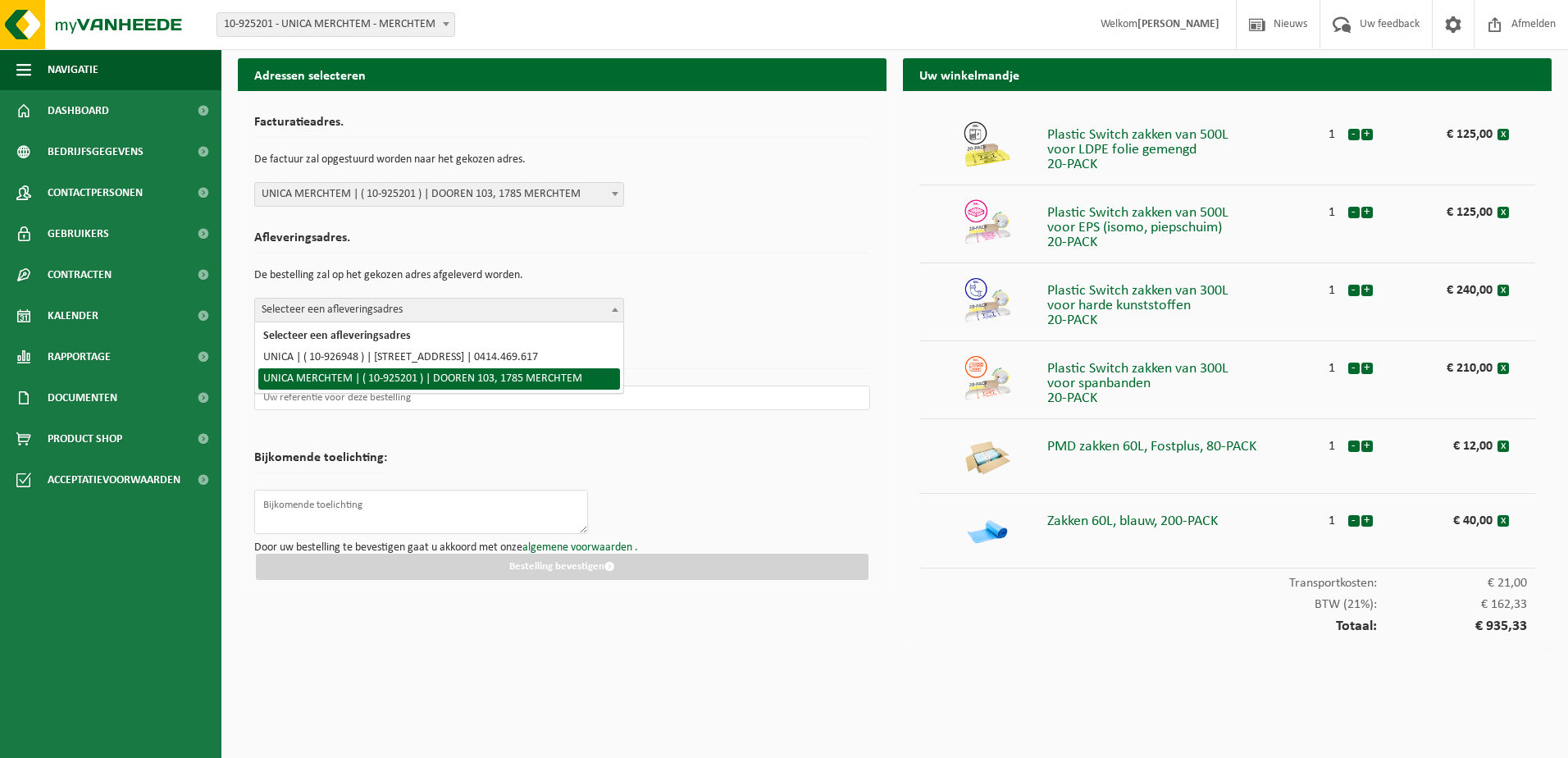
select select "132622"
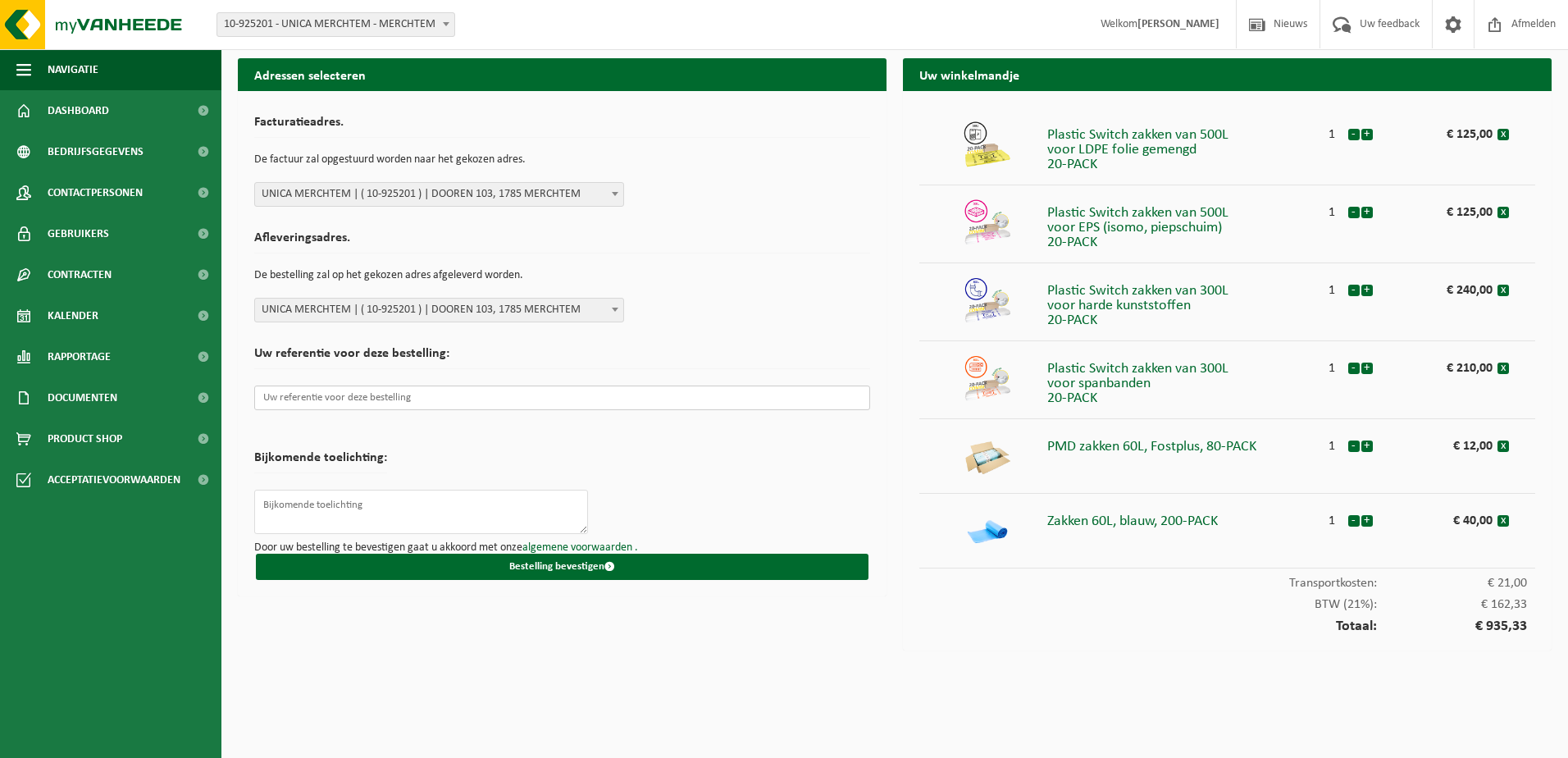
click at [312, 395] on input "text" at bounding box center [562, 397] width 616 height 25
paste input "P02259"
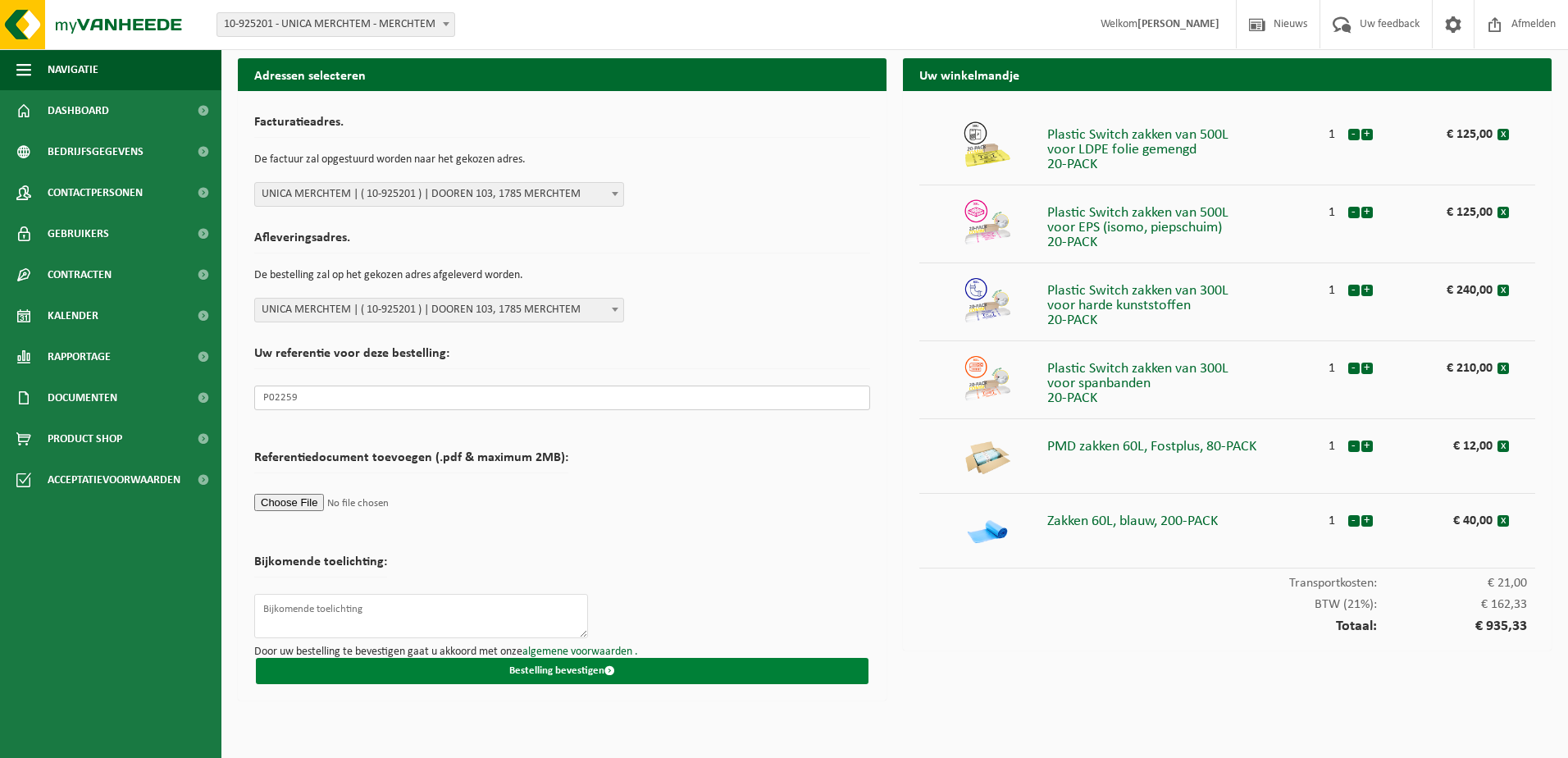
type input "P02259"
click at [536, 672] on button "Bestelling bevestigen" at bounding box center [562, 671] width 613 height 26
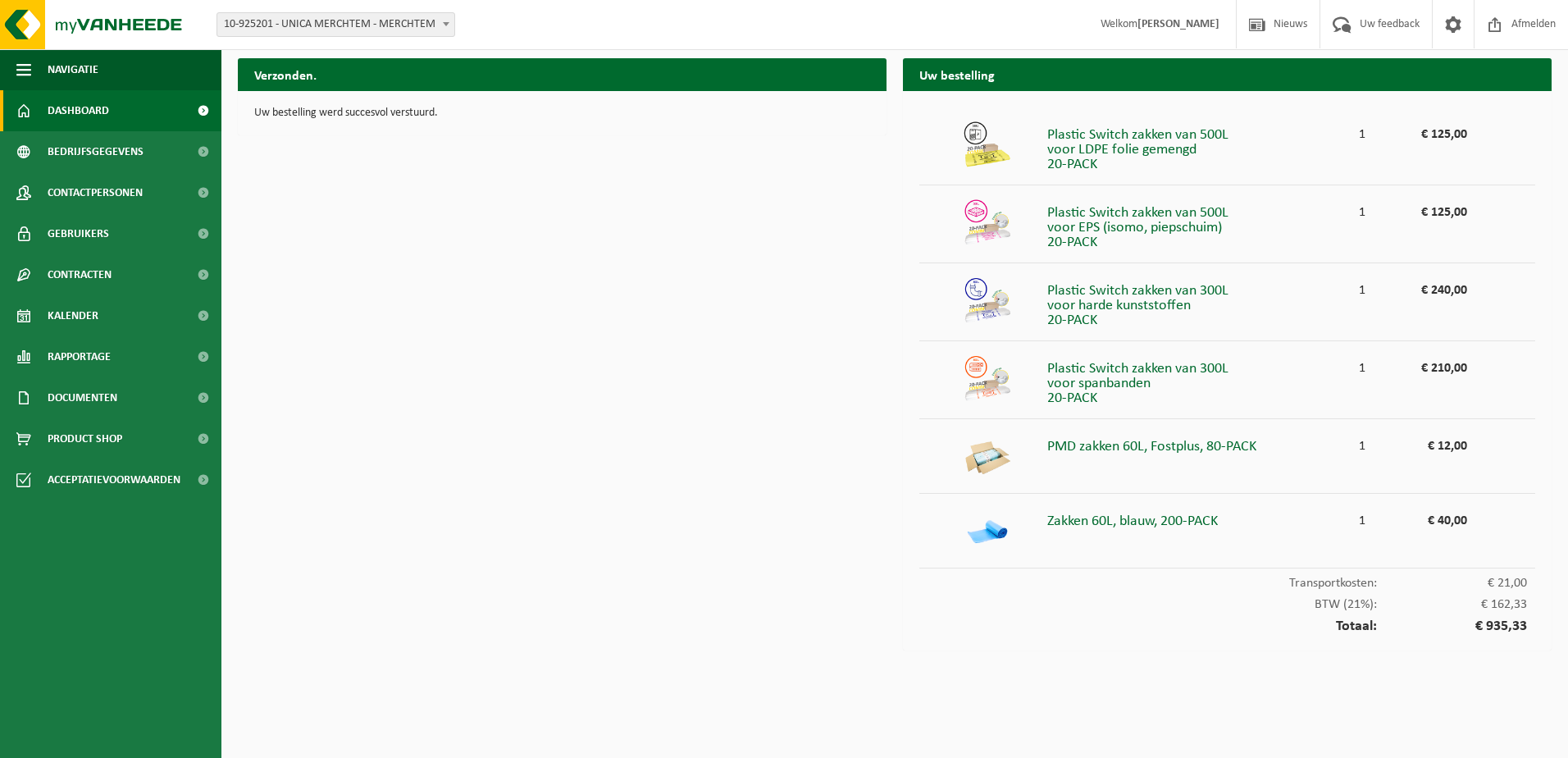
click at [90, 113] on span "Dashboard" at bounding box center [78, 111] width 62 height 41
